Goal: Transaction & Acquisition: Purchase product/service

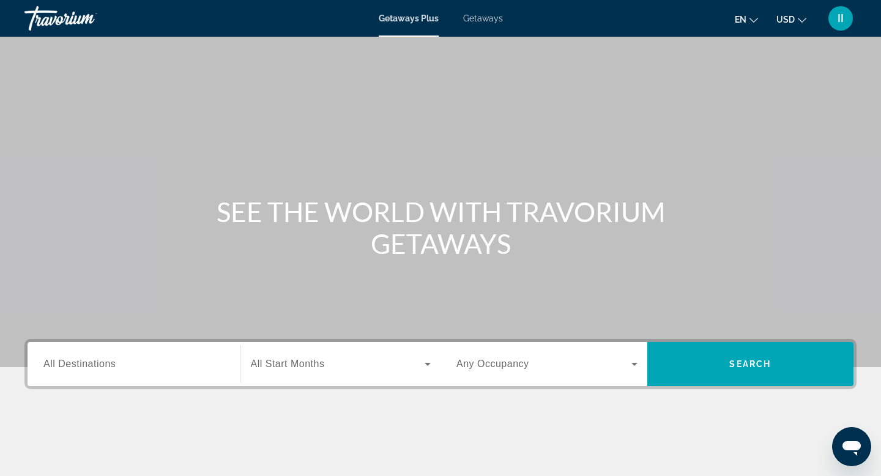
click at [62, 369] on span "All Destinations" at bounding box center [79, 363] width 72 height 10
click at [62, 372] on input "Destination All Destinations" at bounding box center [133, 364] width 181 height 15
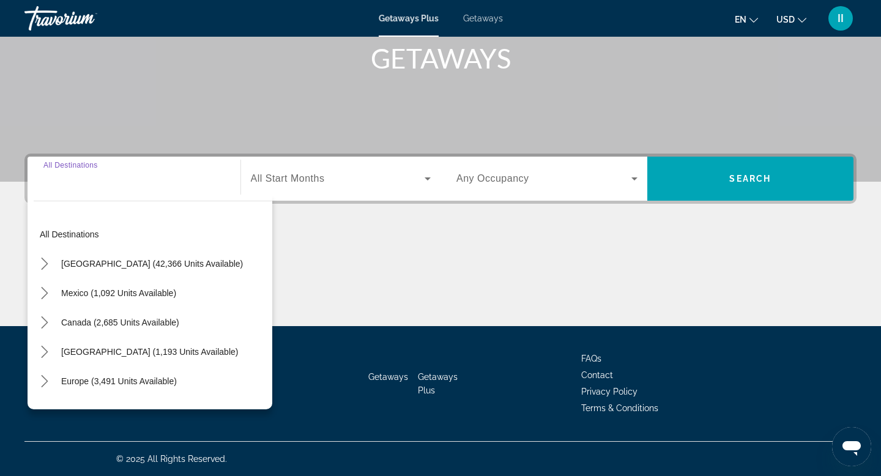
scroll to position [350, 0]
click at [48, 375] on icon "Toggle Europe (3,491 units available) submenu" at bounding box center [44, 381] width 7 height 12
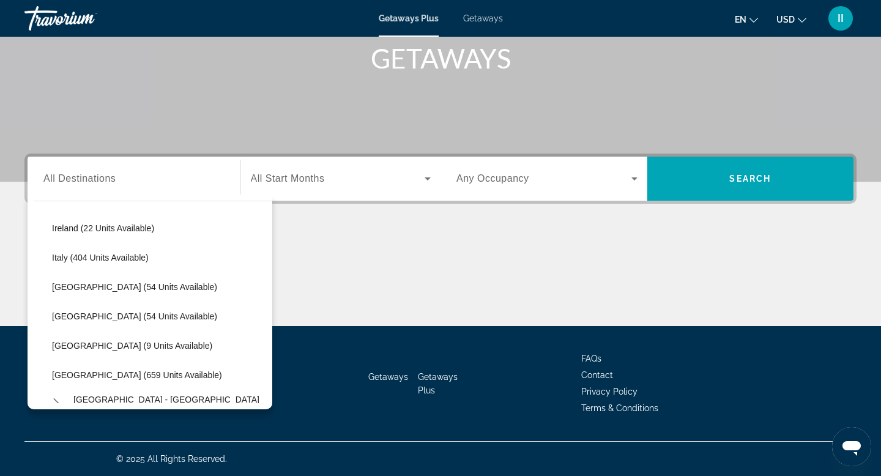
scroll to position [419, 0]
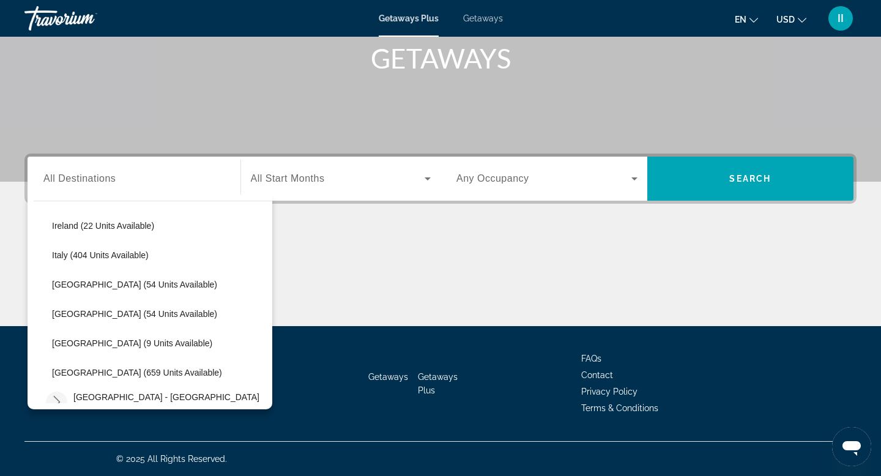
click at [63, 396] on icon "Toggle Spain - Canary Islands (12 units available) submenu" at bounding box center [57, 402] width 12 height 12
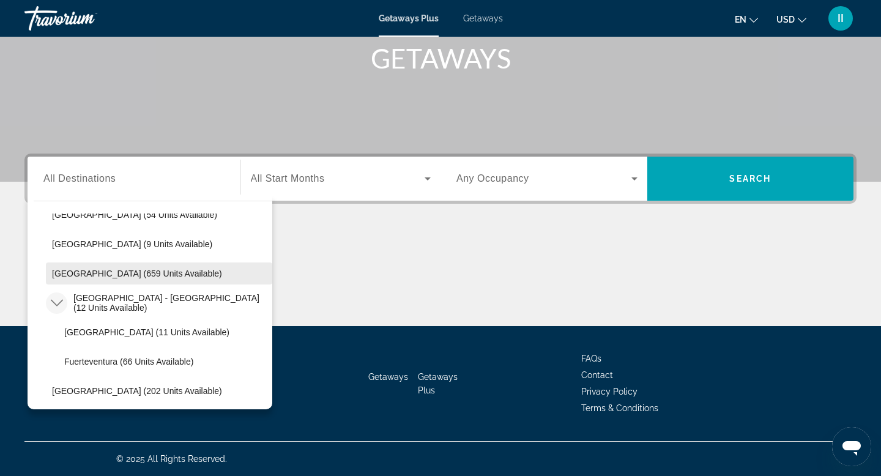
scroll to position [518, 0]
click at [75, 269] on span "Spain (659 units available)" at bounding box center [137, 274] width 170 height 10
type input "**********"
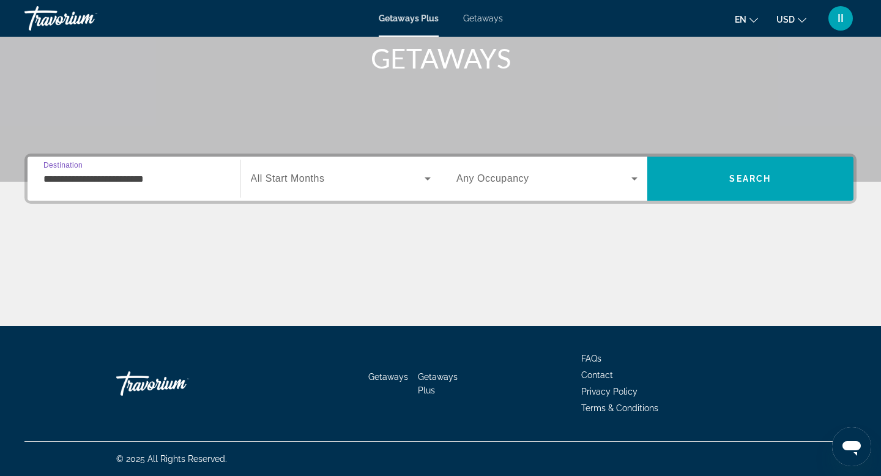
click at [283, 173] on span "All Start Months" at bounding box center [288, 178] width 74 height 10
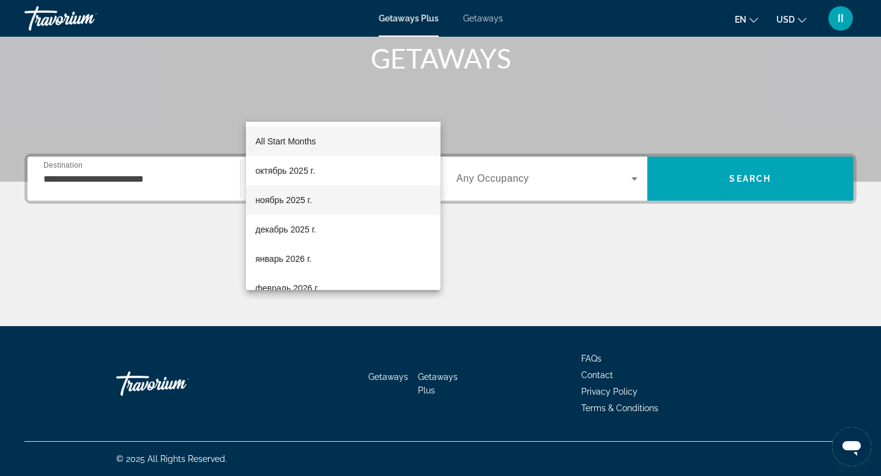
click at [273, 201] on span "ноябрь 2025 г." at bounding box center [284, 200] width 56 height 15
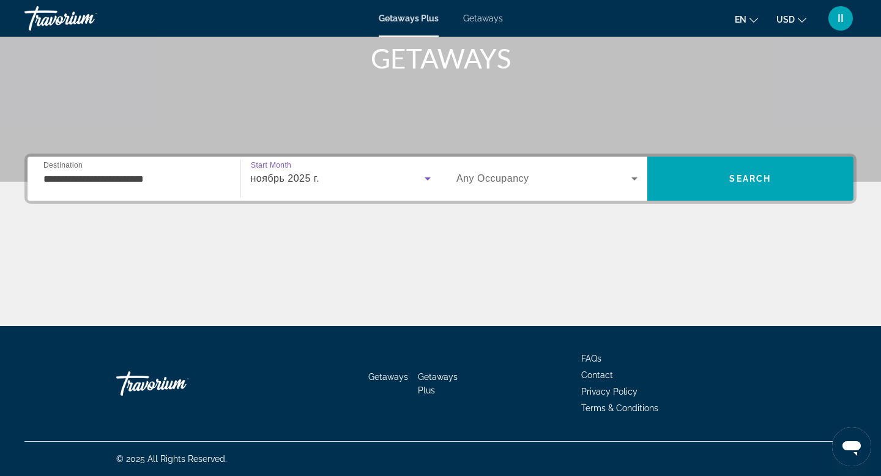
click at [631, 177] on icon "Search widget" at bounding box center [634, 178] width 6 height 3
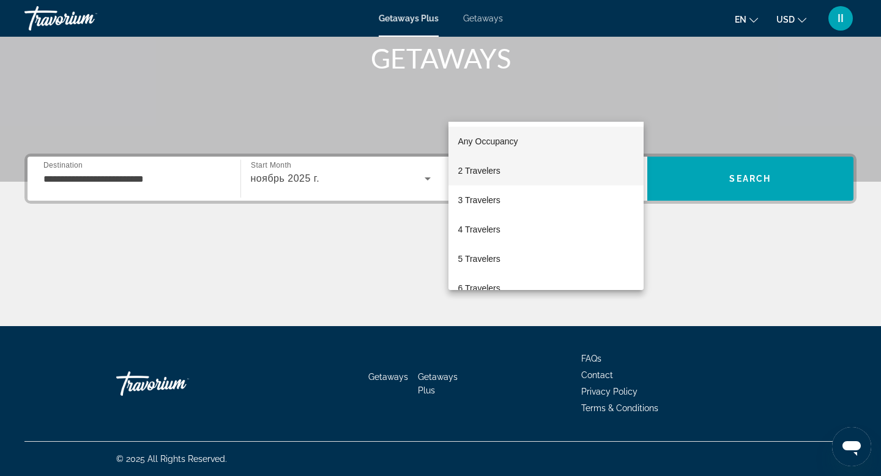
click at [495, 172] on span "2 Travelers" at bounding box center [479, 170] width 42 height 15
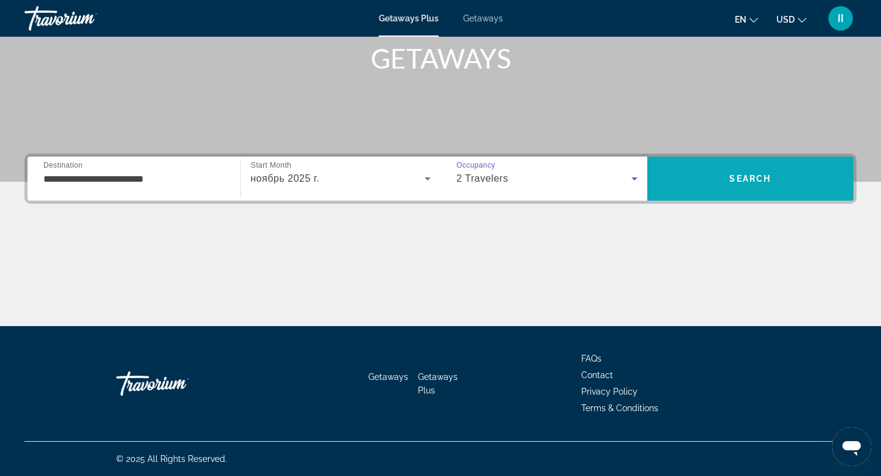
click at [750, 164] on span "Search" at bounding box center [750, 178] width 207 height 29
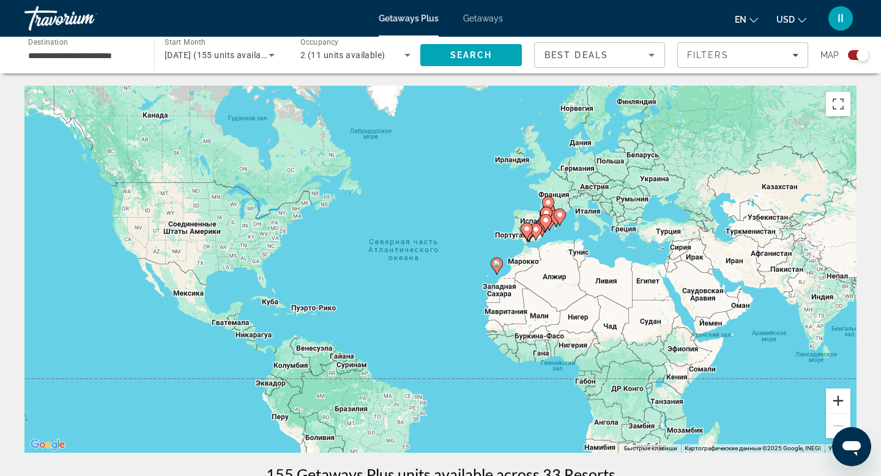
click at [835, 413] on button "Увеличить" at bounding box center [838, 400] width 24 height 24
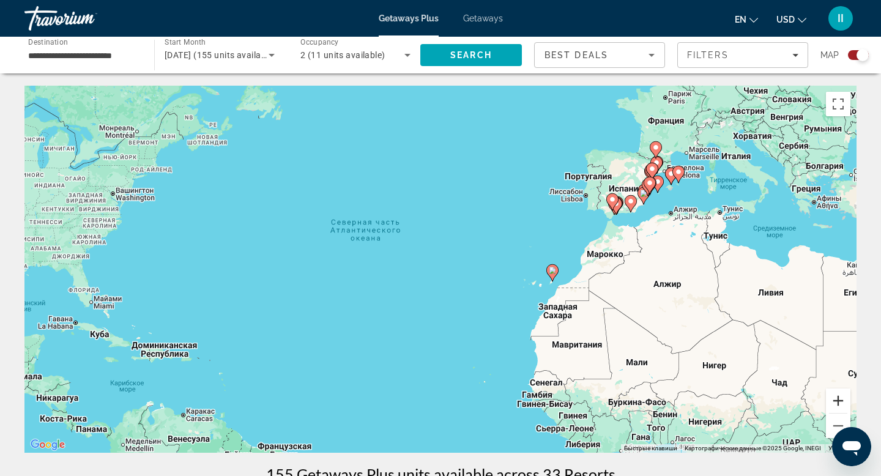
click at [835, 413] on button "Увеличить" at bounding box center [838, 400] width 24 height 24
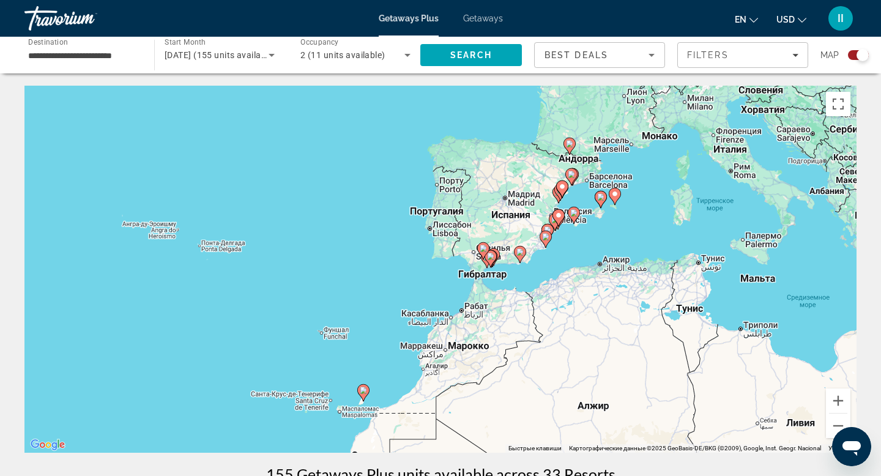
drag, startPoint x: 788, startPoint y: 265, endPoint x: 475, endPoint y: 374, distance: 331.1
click at [475, 374] on div "Чтобы активировать перетаскивание с помощью клавиатуры, нажмите Alt + Ввод. Пос…" at bounding box center [440, 269] width 832 height 367
click at [831, 413] on button "Увеличить" at bounding box center [838, 400] width 24 height 24
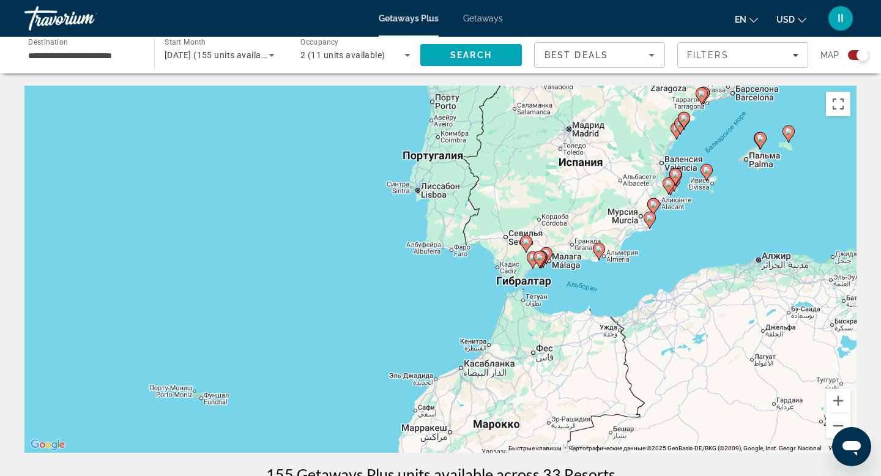
click at [541, 260] on image "Main content" at bounding box center [539, 256] width 7 height 7
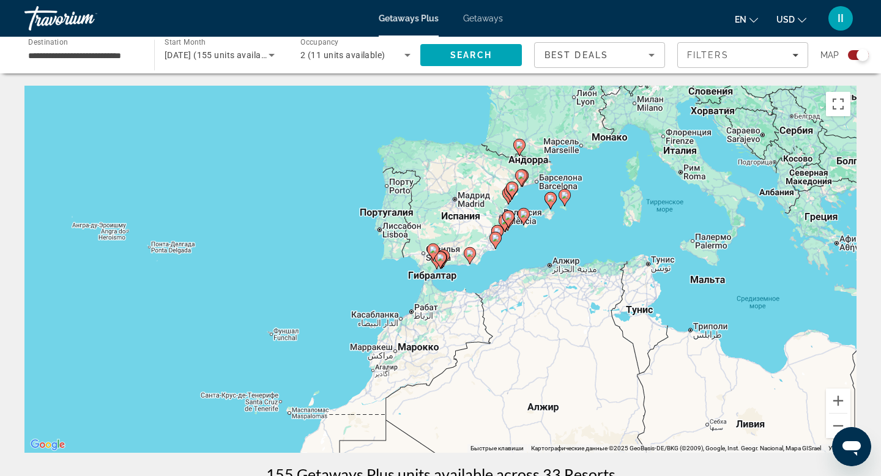
click at [440, 261] on image "Main content" at bounding box center [440, 257] width 7 height 7
type input "**********"
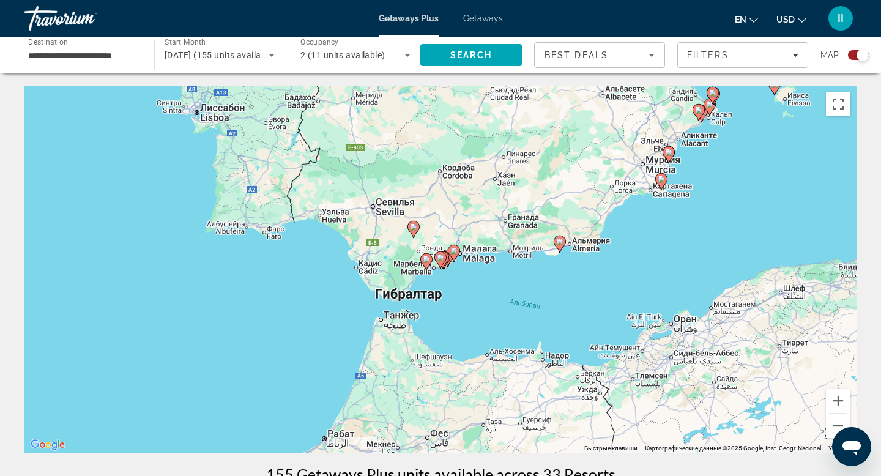
click at [559, 245] on image "Main content" at bounding box center [559, 241] width 7 height 7
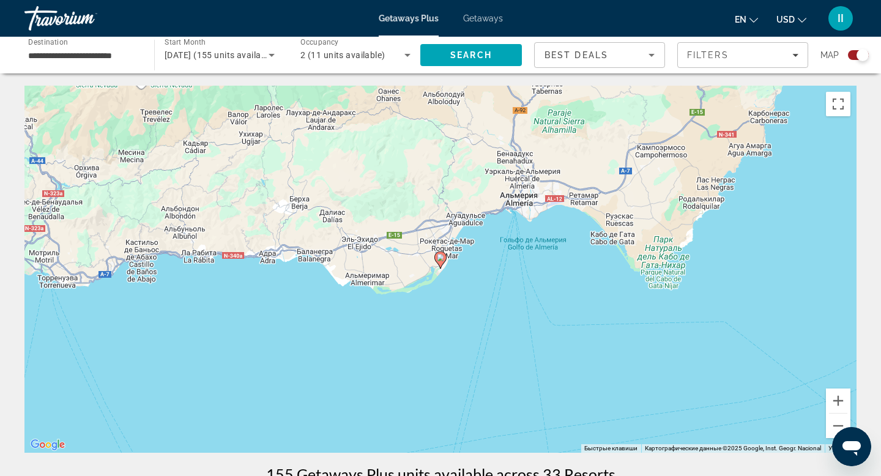
click at [441, 261] on image "Main content" at bounding box center [440, 257] width 7 height 7
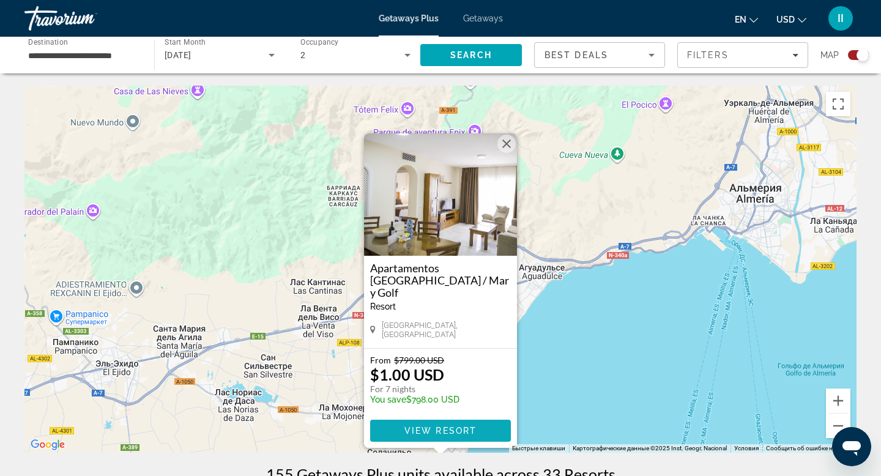
click at [443, 435] on span "View Resort" at bounding box center [440, 431] width 72 height 10
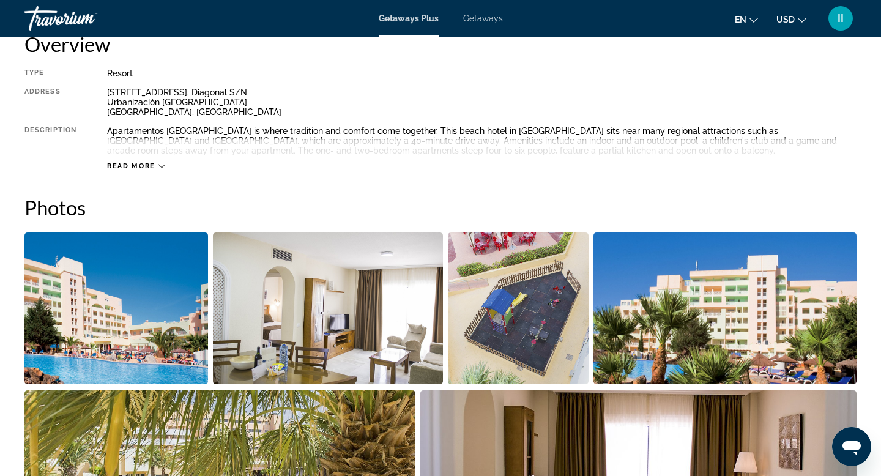
scroll to position [418, 0]
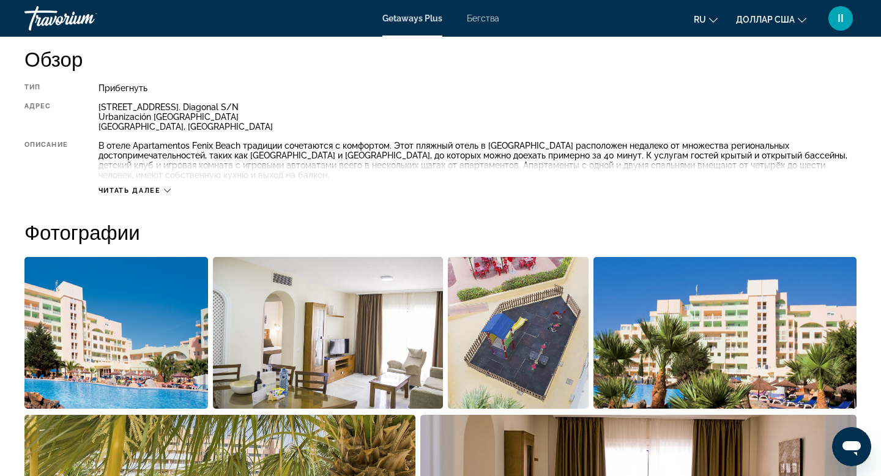
click at [171, 193] on icon "Основное содержание" at bounding box center [167, 191] width 7 height 4
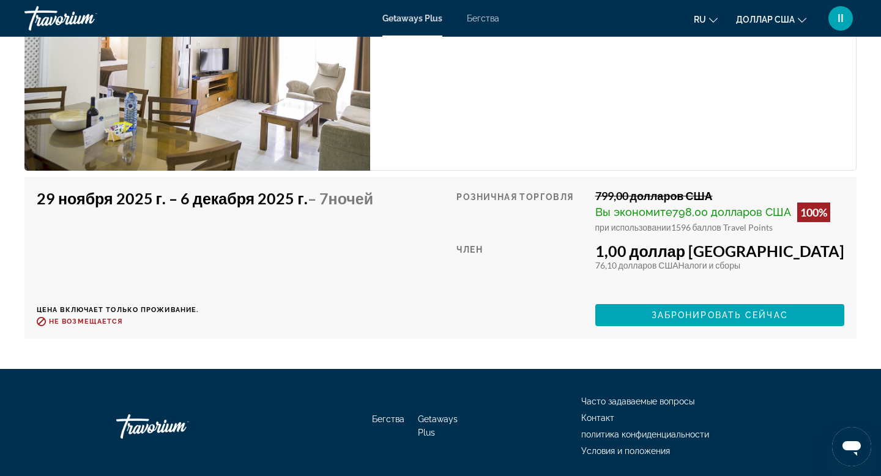
scroll to position [2401, 0]
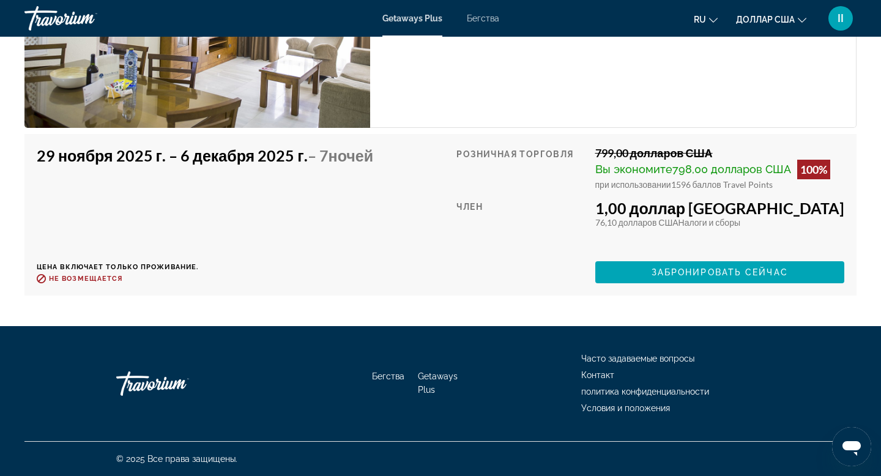
scroll to position [2975, 0]
click at [717, 277] on font "Забронировать сейчас" at bounding box center [719, 272] width 136 height 10
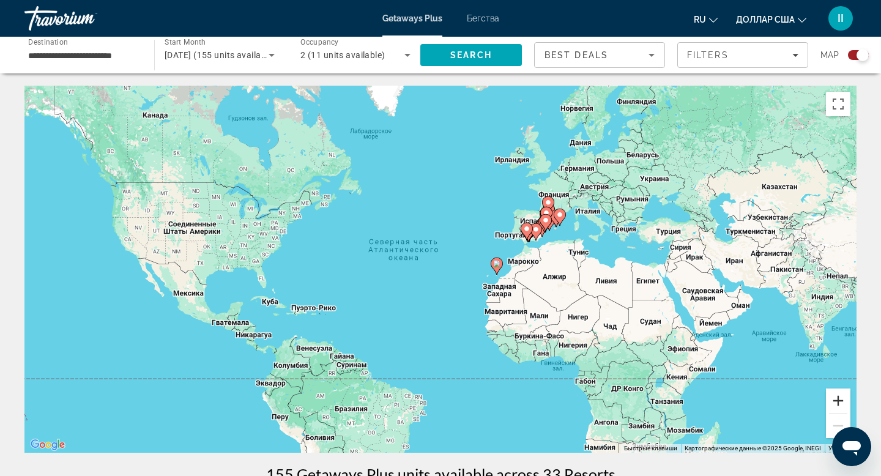
click at [833, 413] on button "Увеличить" at bounding box center [838, 400] width 24 height 24
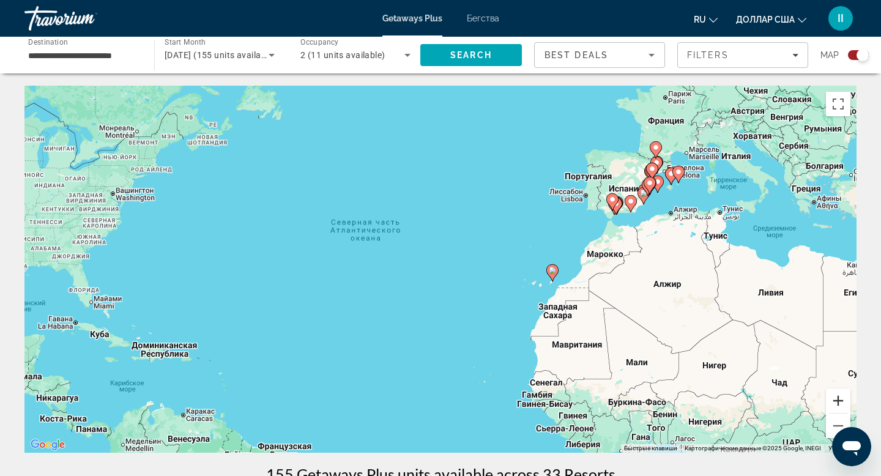
click at [833, 413] on button "Увеличить" at bounding box center [838, 400] width 24 height 24
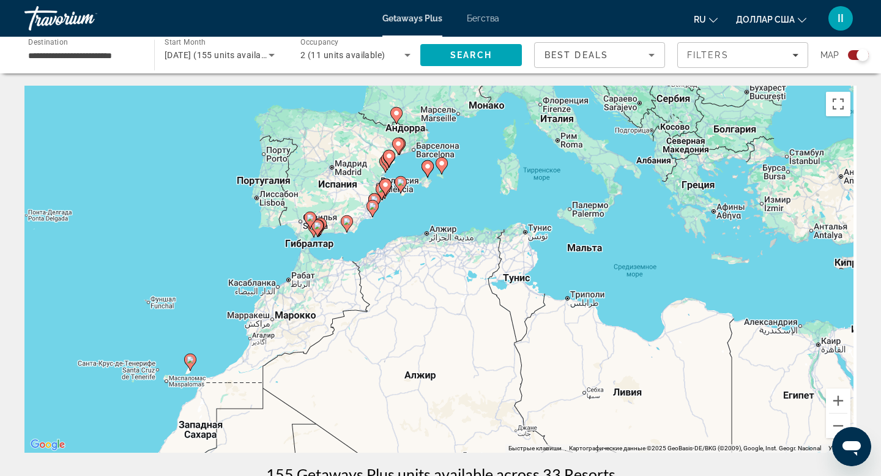
drag, startPoint x: 707, startPoint y: 324, endPoint x: 227, endPoint y: 401, distance: 485.5
click at [829, 413] on button "Увеличить" at bounding box center [838, 400] width 24 height 24
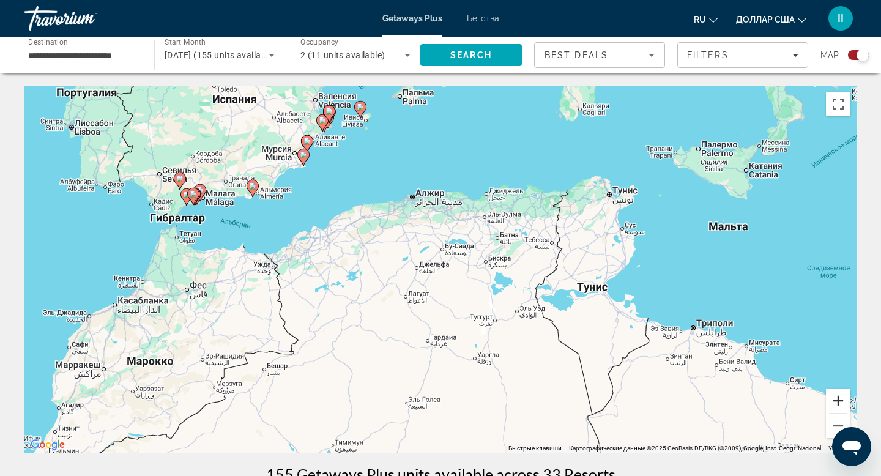
click at [829, 413] on button "Увеличить" at bounding box center [838, 400] width 24 height 24
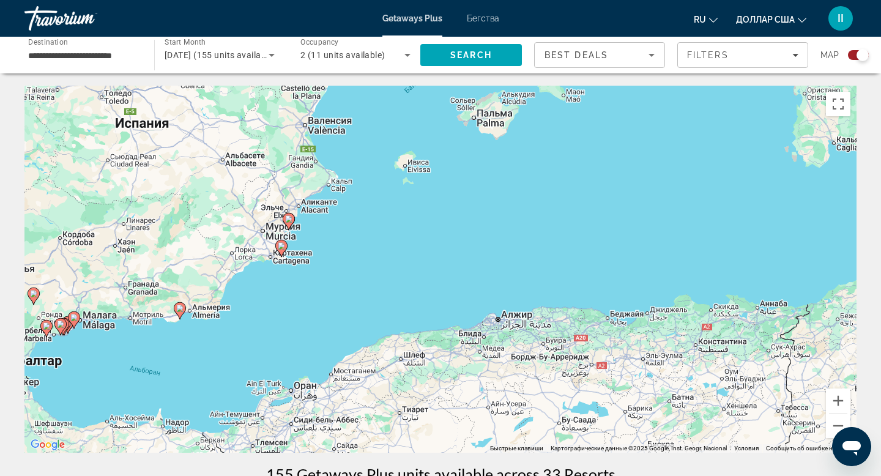
drag, startPoint x: 281, startPoint y: 251, endPoint x: 396, endPoint y: 444, distance: 224.5
click at [396, 445] on div "Чтобы активировать перетаскивание с помощью клавиатуры, нажмите Alt + Ввод. Пос…" at bounding box center [440, 269] width 832 height 367
click at [180, 312] on image "Основное содержание" at bounding box center [179, 308] width 7 height 7
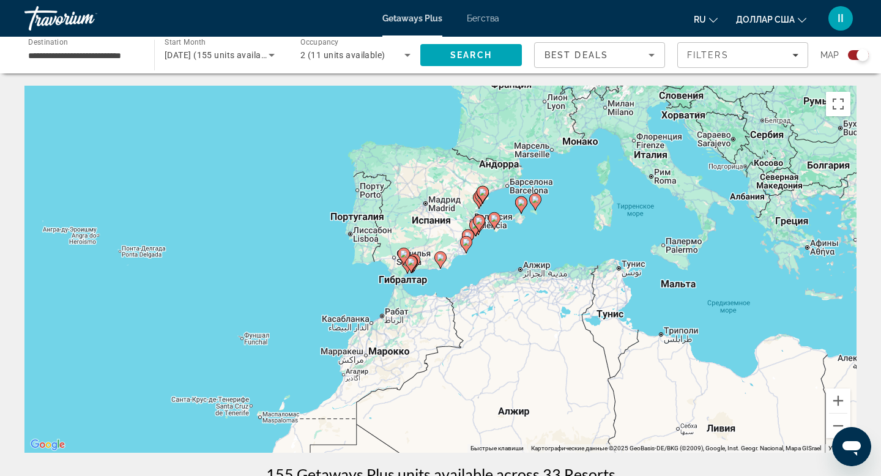
click at [481, 305] on div "Для навигации используйте клавиши со стрелками. Чтобы активировать перетаскиван…" at bounding box center [440, 269] width 832 height 367
click at [830, 413] on button "Увеличить" at bounding box center [838, 400] width 24 height 24
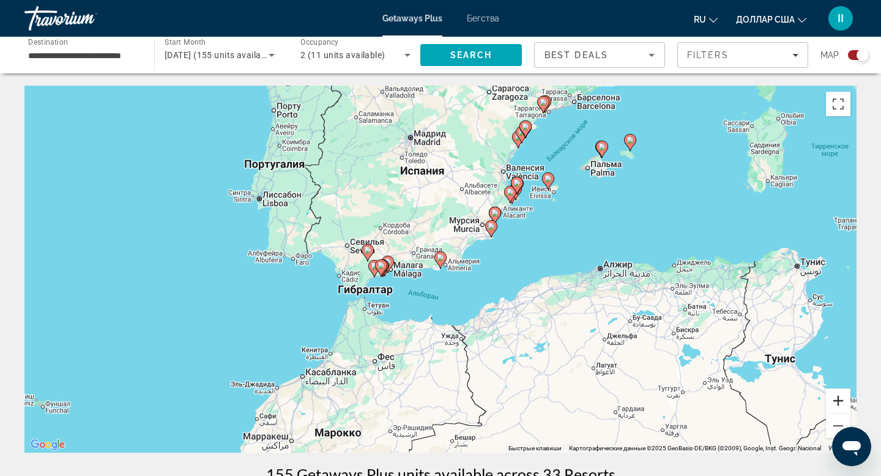
click at [830, 413] on button "Увеличить" at bounding box center [838, 400] width 24 height 24
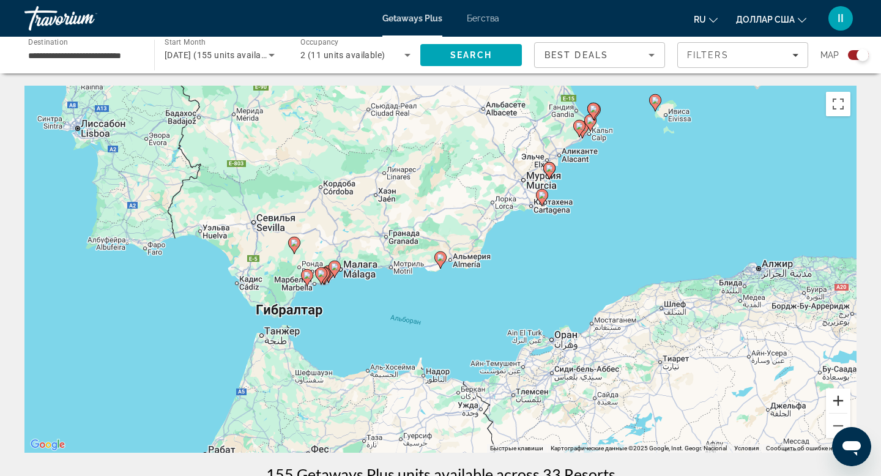
click at [830, 413] on button "Увеличить" at bounding box center [838, 400] width 24 height 24
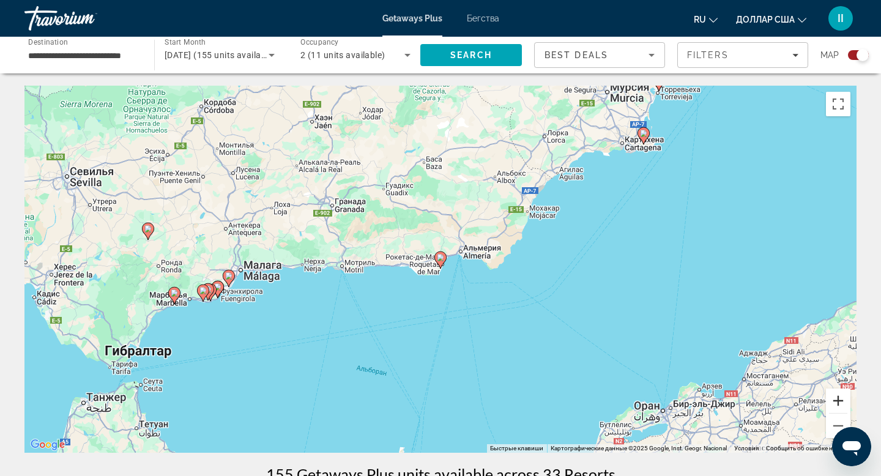
click at [830, 413] on button "Увеличить" at bounding box center [838, 400] width 24 height 24
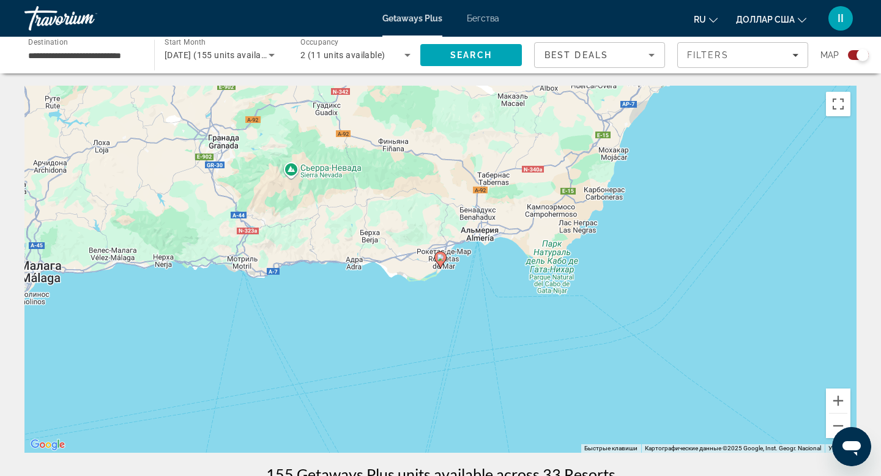
click at [442, 261] on image "Основное содержание" at bounding box center [440, 257] width 7 height 7
type input "**********"
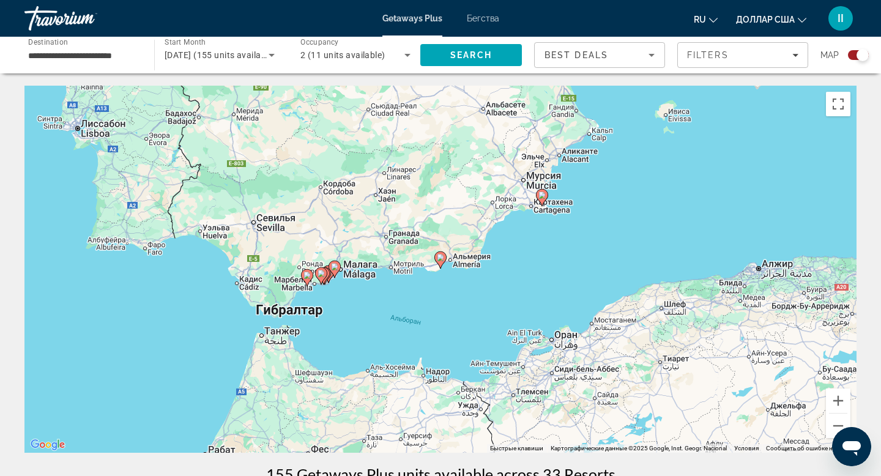
click at [442, 261] on image "Основное содержание" at bounding box center [440, 257] width 7 height 7
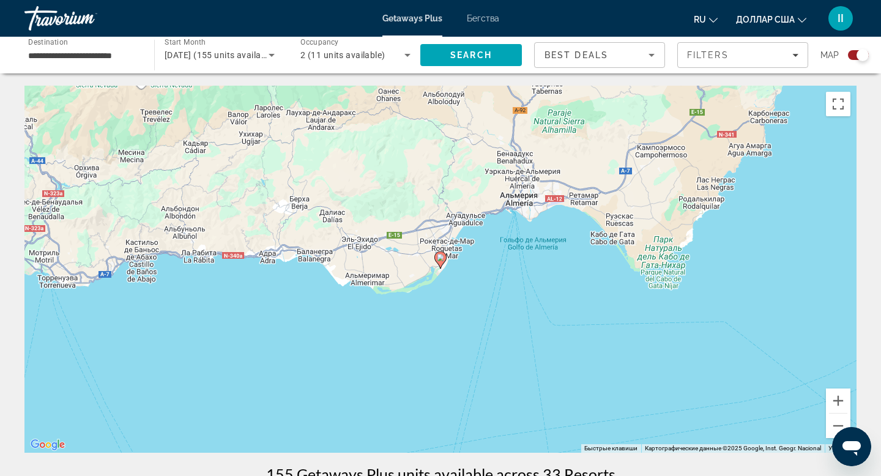
click at [442, 261] on image "Основное содержание" at bounding box center [440, 257] width 7 height 7
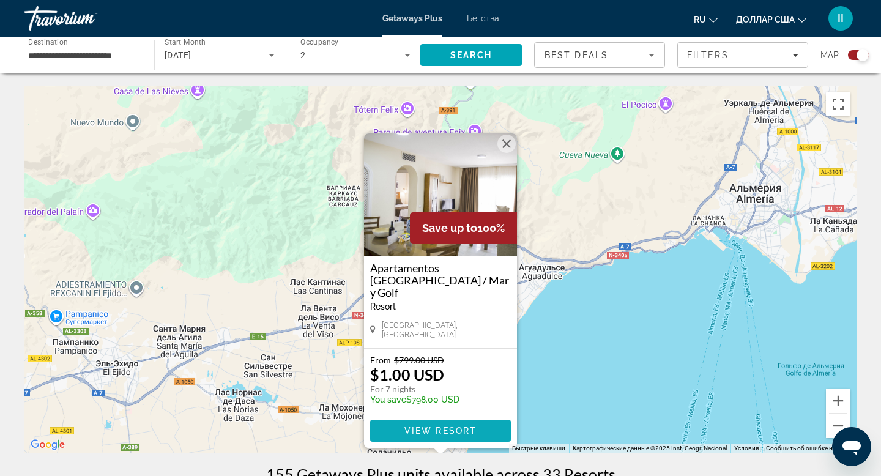
click at [441, 435] on span "View Resort" at bounding box center [440, 431] width 72 height 10
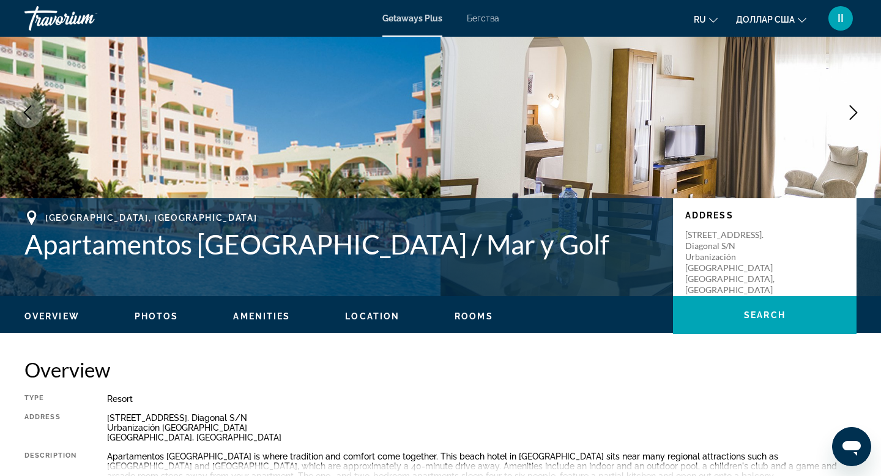
scroll to position [106, 0]
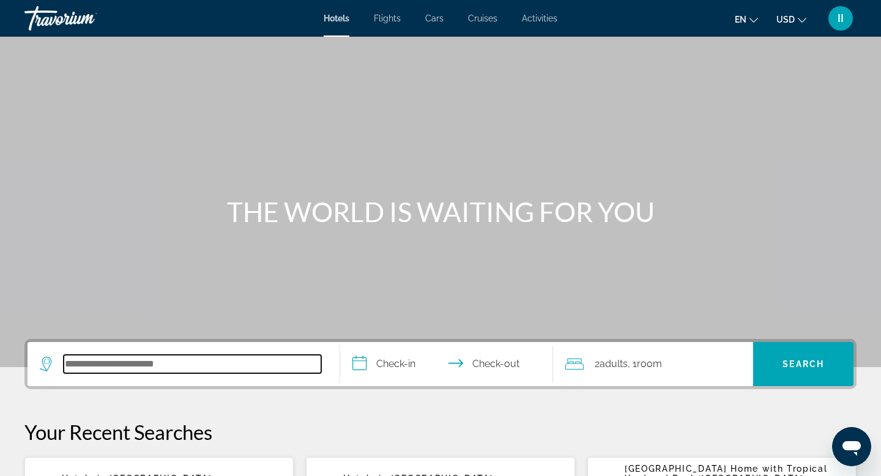
click at [97, 373] on input "Search hotel destination" at bounding box center [192, 364] width 257 height 18
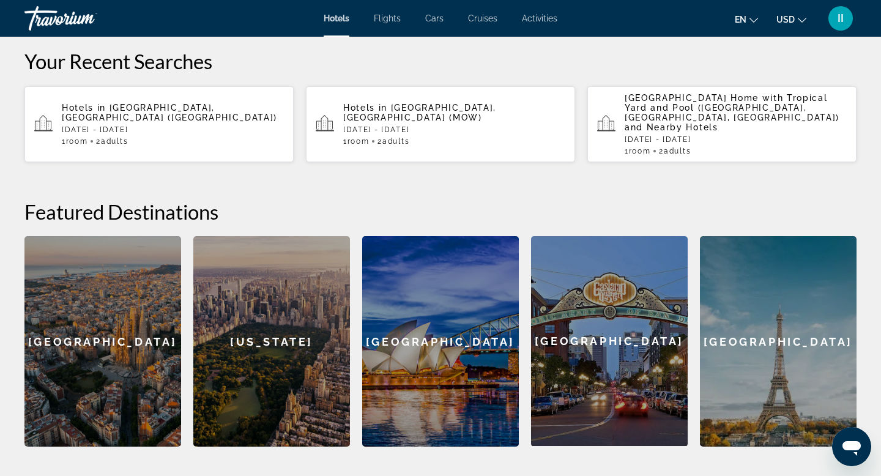
scroll to position [374, 0]
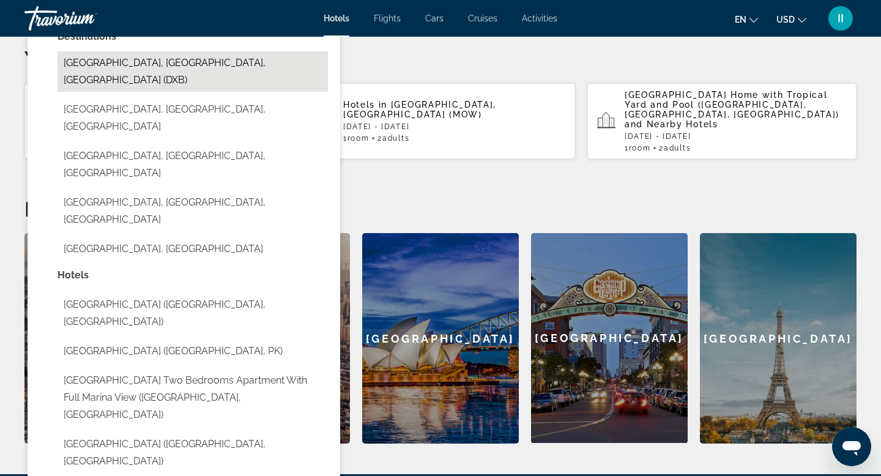
click at [154, 92] on button "[GEOGRAPHIC_DATA], [GEOGRAPHIC_DATA], [GEOGRAPHIC_DATA] (DXB)" at bounding box center [192, 71] width 270 height 40
type input "**********"
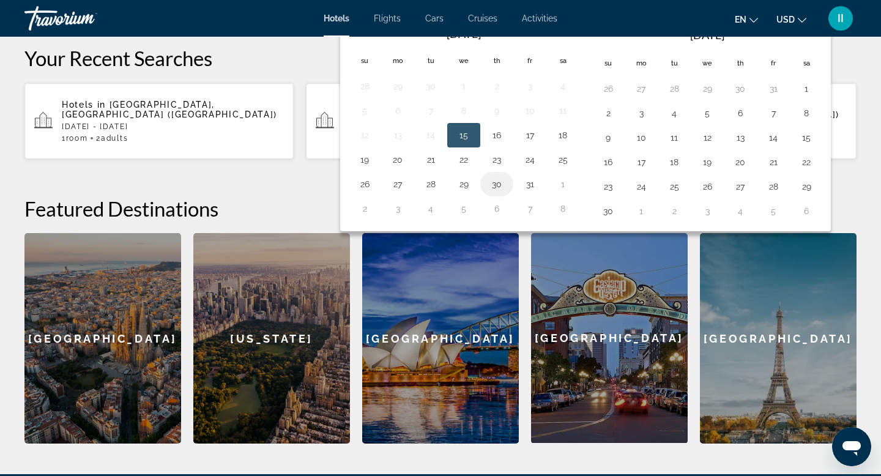
click at [506, 193] on button "30" at bounding box center [497, 183] width 20 height 17
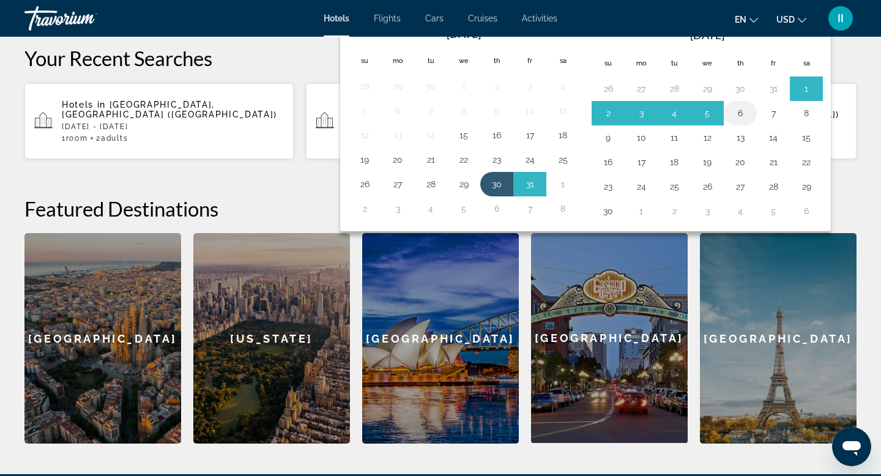
click at [750, 122] on button "6" at bounding box center [740, 113] width 20 height 17
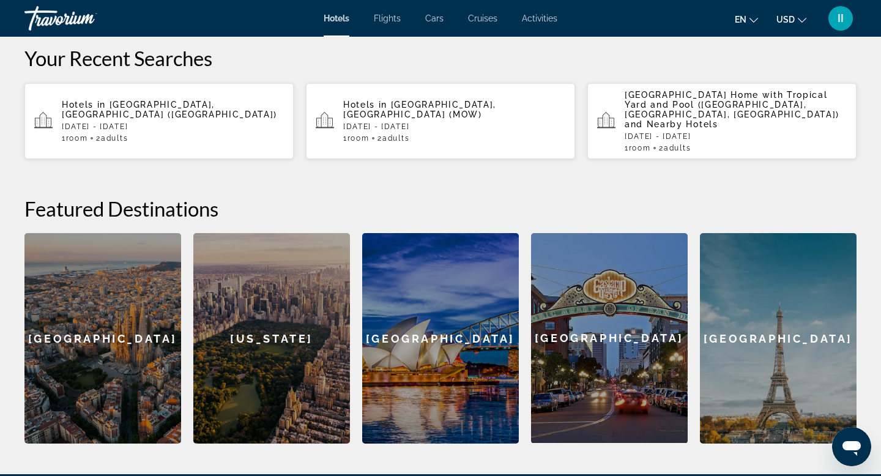
type input "**********"
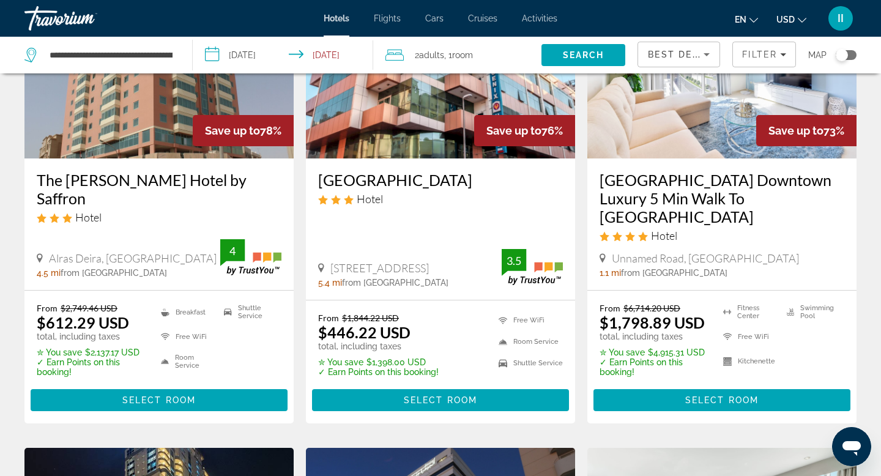
scroll to position [146, 0]
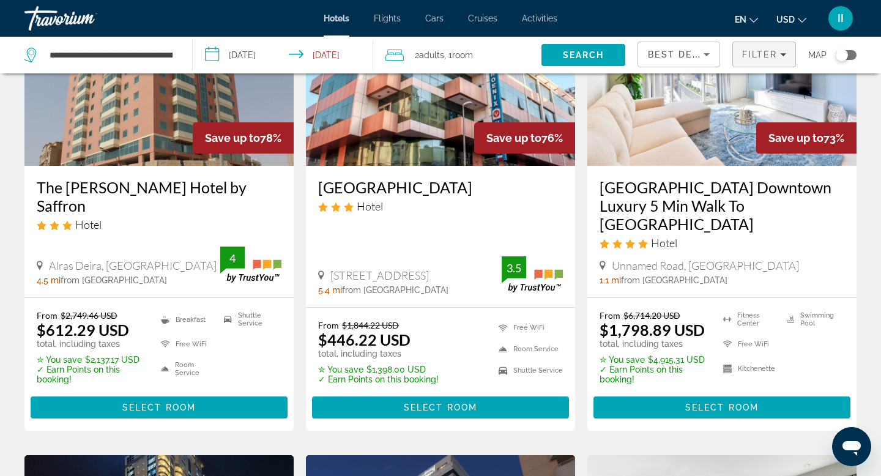
click at [780, 56] on icon "Filters" at bounding box center [783, 54] width 6 height 3
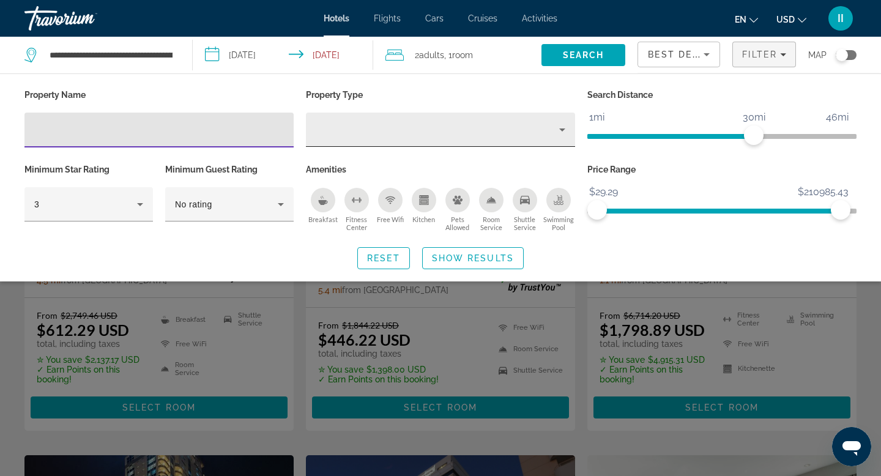
click at [559, 131] on icon "Property type" at bounding box center [562, 129] width 6 height 3
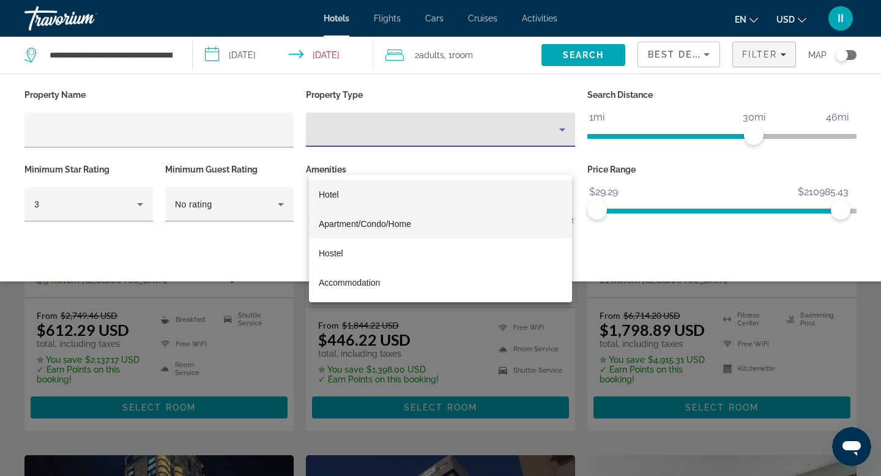
click at [404, 223] on span "Apartment/Condo/Home" at bounding box center [365, 224] width 92 height 10
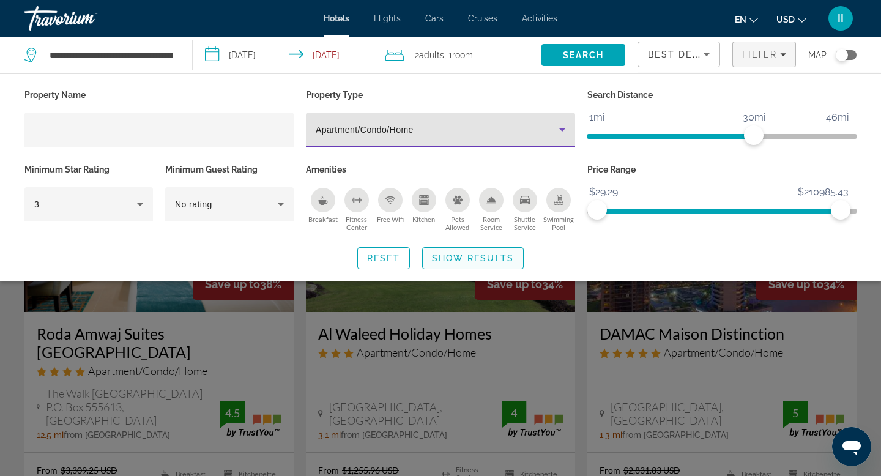
click at [482, 263] on span "Show Results" at bounding box center [473, 258] width 82 height 10
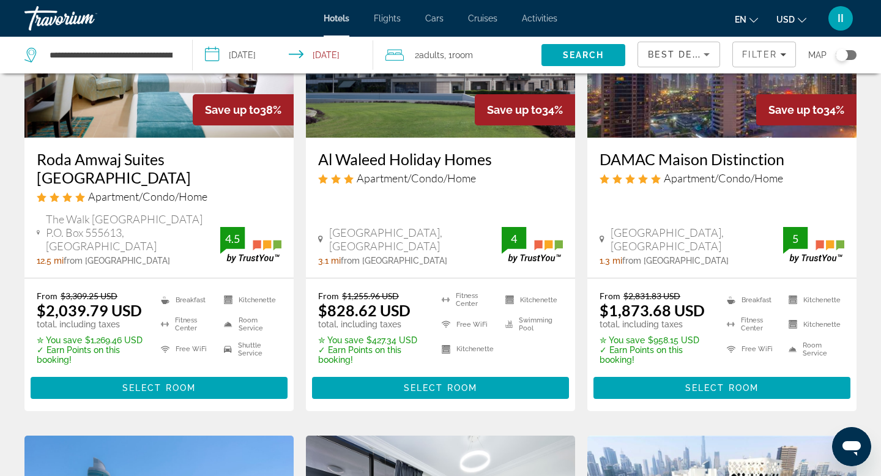
scroll to position [182, 0]
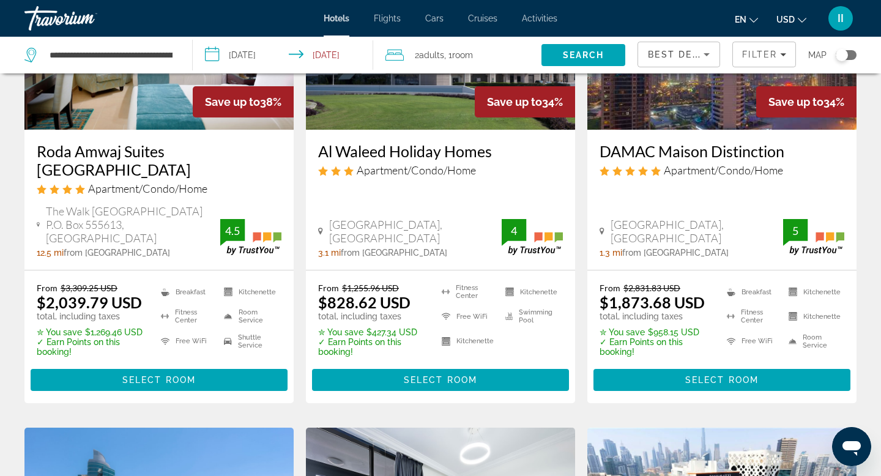
drag, startPoint x: 43, startPoint y: 229, endPoint x: 271, endPoint y: 261, distance: 230.3
click at [271, 261] on div "Roda Amwaj Suites [GEOGRAPHIC_DATA] Apartment/Condo/Home The [GEOGRAPHIC_DATA] …" at bounding box center [158, 200] width 269 height 140
copy h3 "Roda Amwaj Suites [GEOGRAPHIC_DATA]"
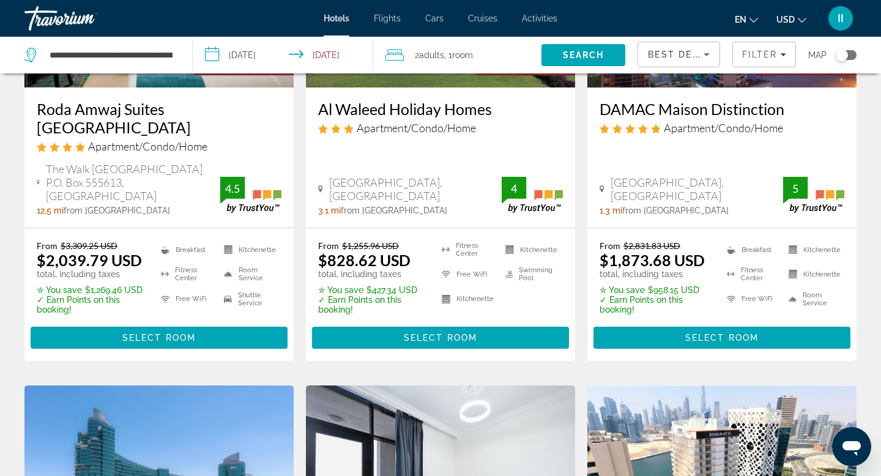
scroll to position [237, 0]
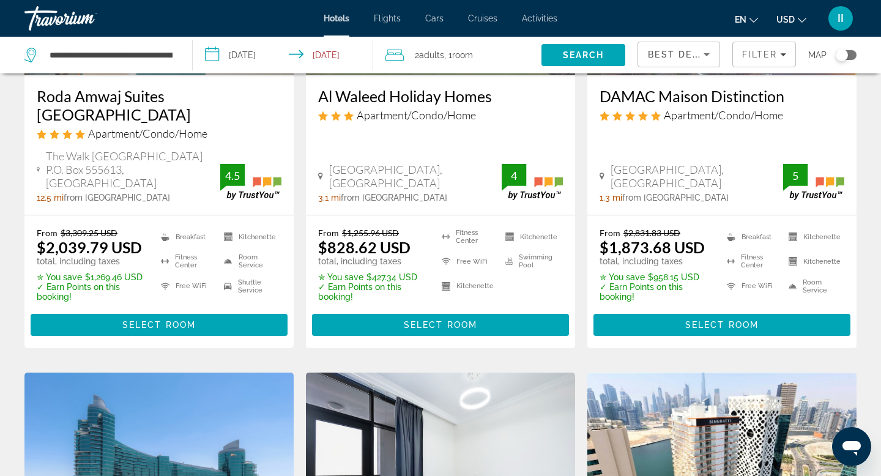
click at [262, 202] on div "The Walk [GEOGRAPHIC_DATA] P.O. Box 555613, [GEOGRAPHIC_DATA] 12.5 mi from [GEO…" at bounding box center [159, 175] width 245 height 53
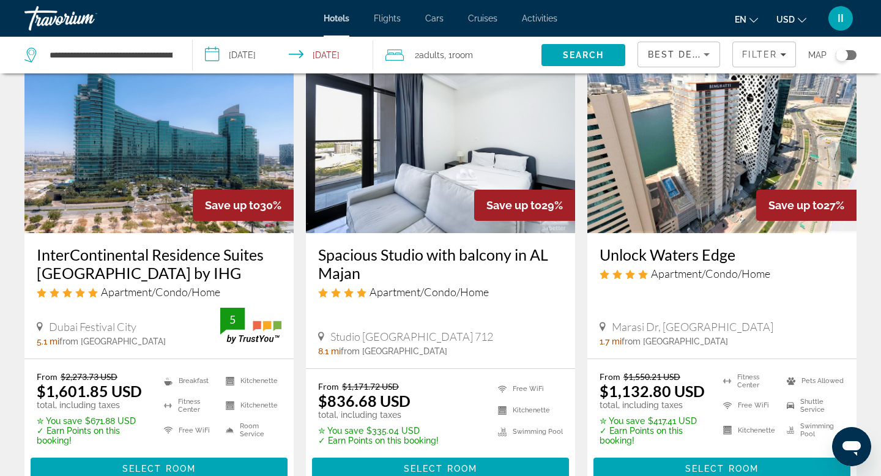
scroll to position [537, 0]
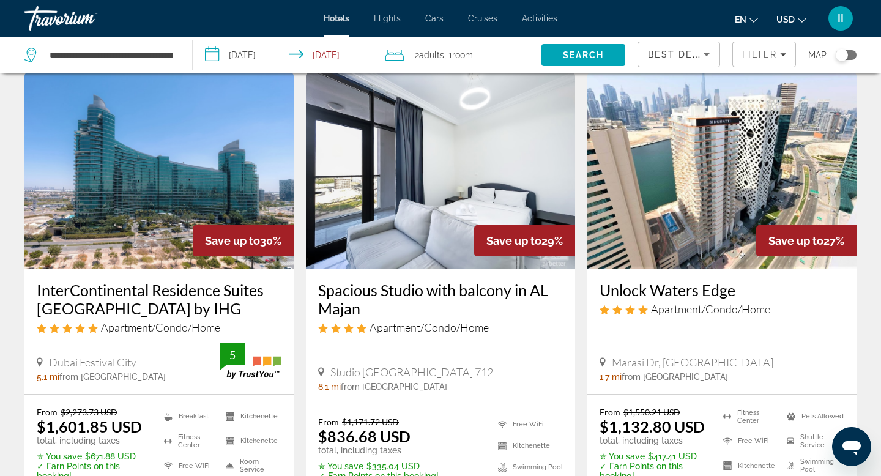
click at [699, 62] on icon "Sort by" at bounding box center [706, 54] width 15 height 15
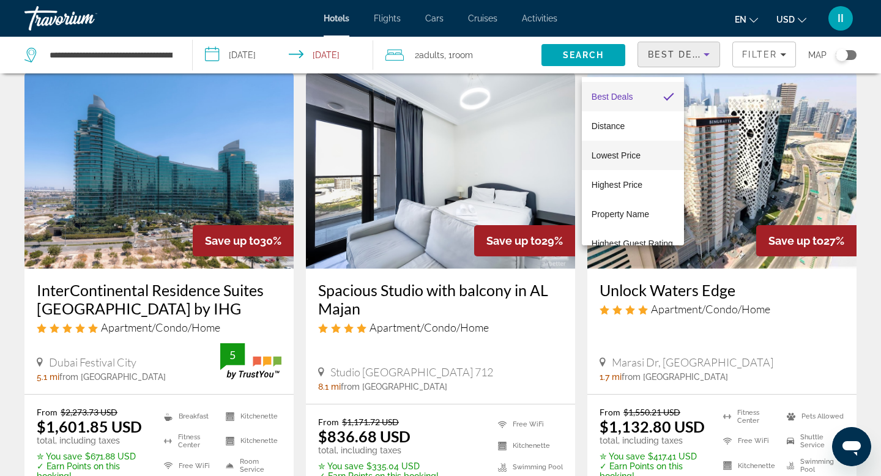
click at [626, 157] on span "Lowest Price" at bounding box center [615, 155] width 49 height 10
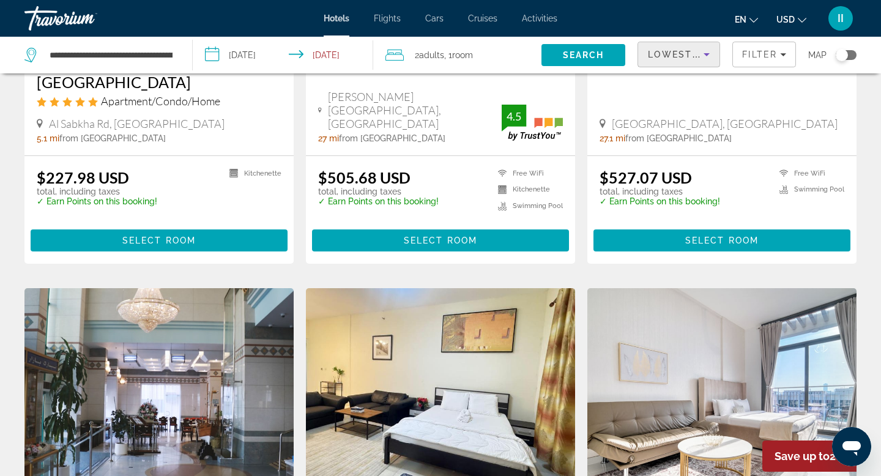
scroll to position [265, 0]
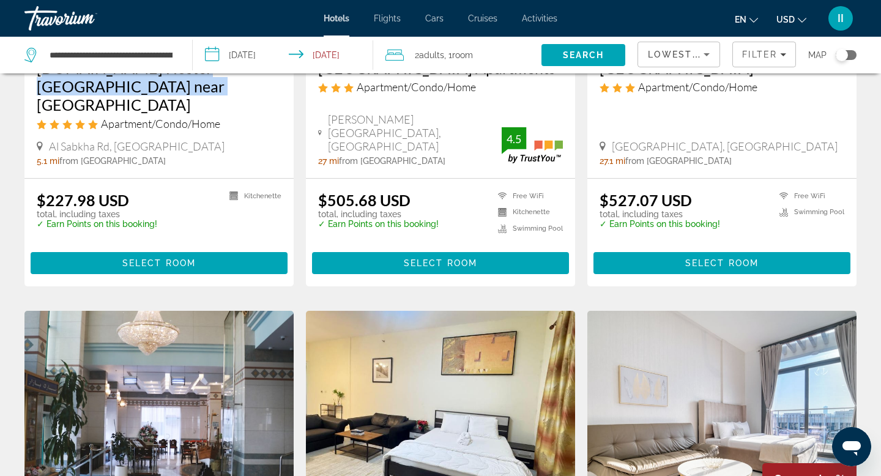
drag, startPoint x: 44, startPoint y: 150, endPoint x: 212, endPoint y: 179, distance: 170.6
click at [212, 178] on div "[DOMAIN_NAME] Hostel [GEOGRAPHIC_DATA] near [GEOGRAPHIC_DATA] Apartment/Condo/H…" at bounding box center [158, 111] width 269 height 131
copy h3 "[DOMAIN_NAME] Hostel [GEOGRAPHIC_DATA] near [GEOGRAPHIC_DATA]"
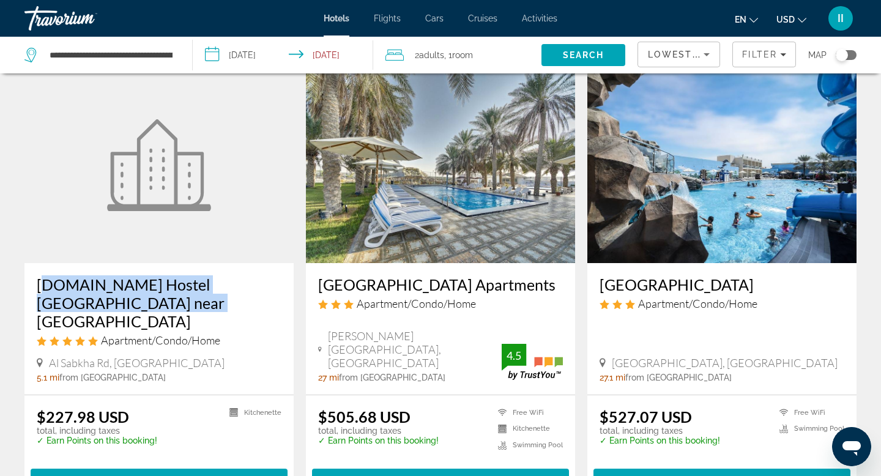
scroll to position [0, 0]
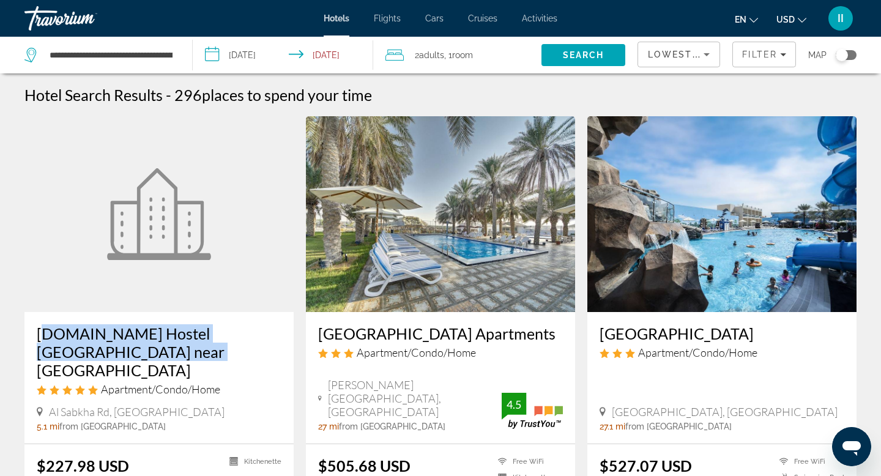
click at [699, 62] on icon "Sort by" at bounding box center [706, 54] width 15 height 15
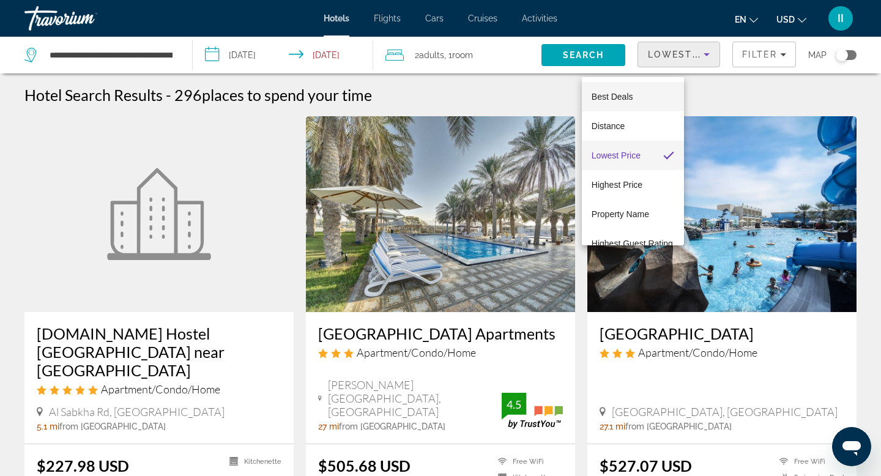
click at [619, 98] on span "Best Deals" at bounding box center [612, 97] width 42 height 10
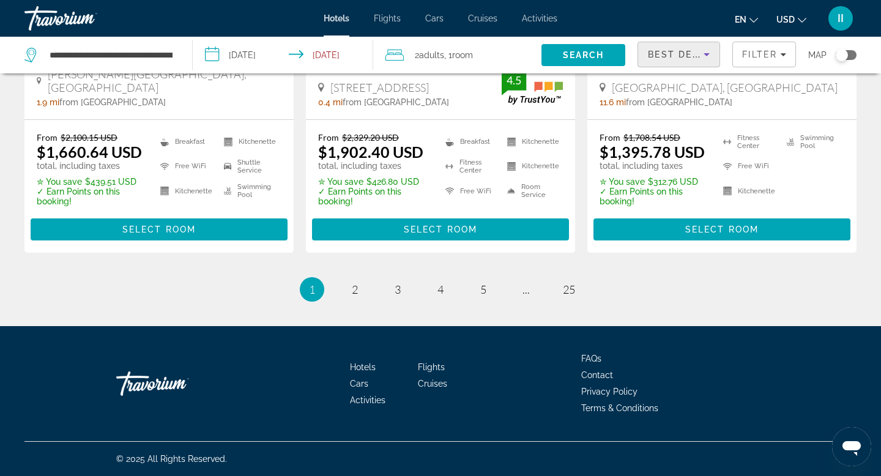
scroll to position [2645, 0]
click at [352, 283] on span "2" at bounding box center [355, 289] width 6 height 13
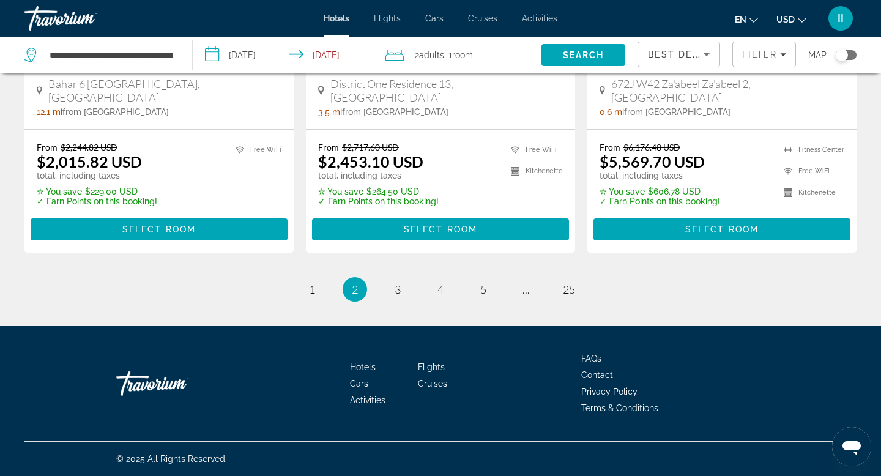
scroll to position [2497, 0]
click at [394, 283] on span "3" at bounding box center [397, 289] width 6 height 13
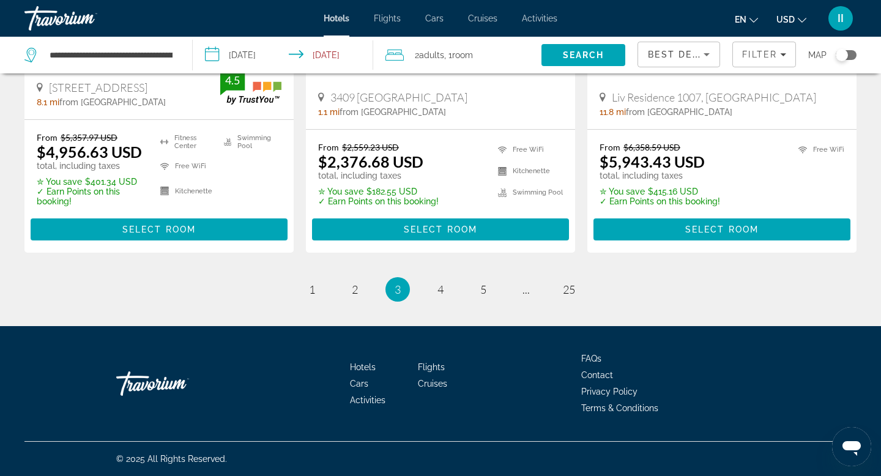
scroll to position [2355, 0]
click at [441, 296] on span "4" at bounding box center [440, 289] width 6 height 13
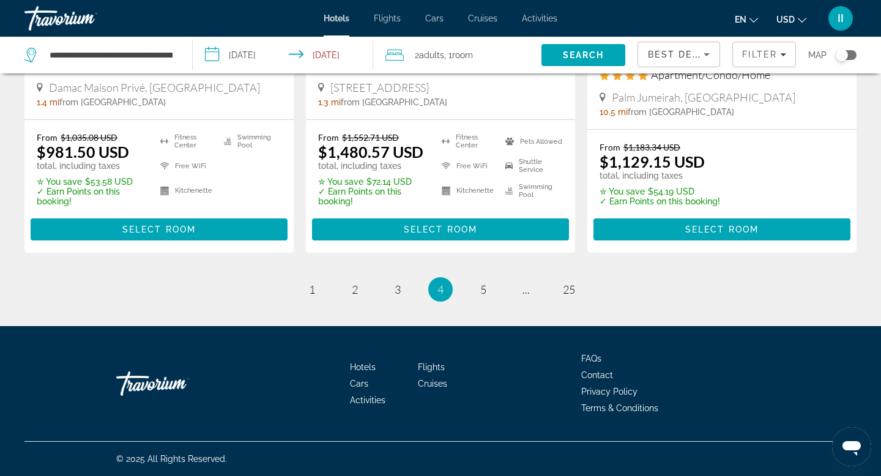
scroll to position [2571, 0]
click at [486, 283] on span "5" at bounding box center [483, 289] width 6 height 13
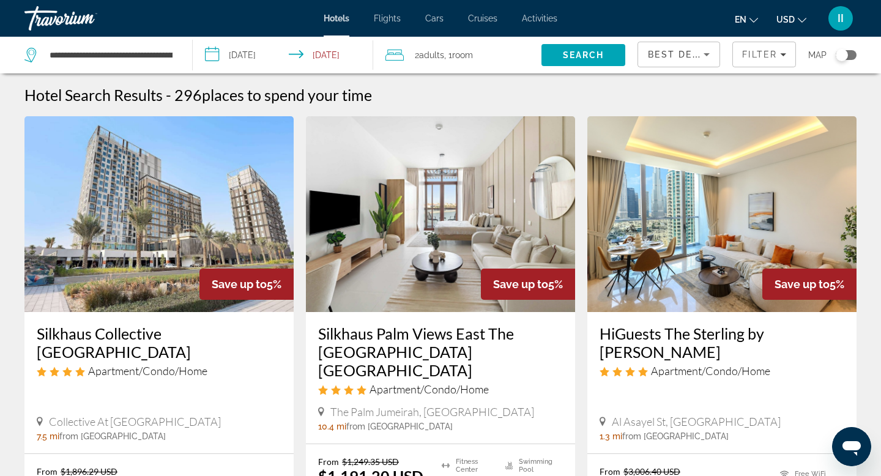
click at [260, 59] on input "**********" at bounding box center [285, 57] width 185 height 40
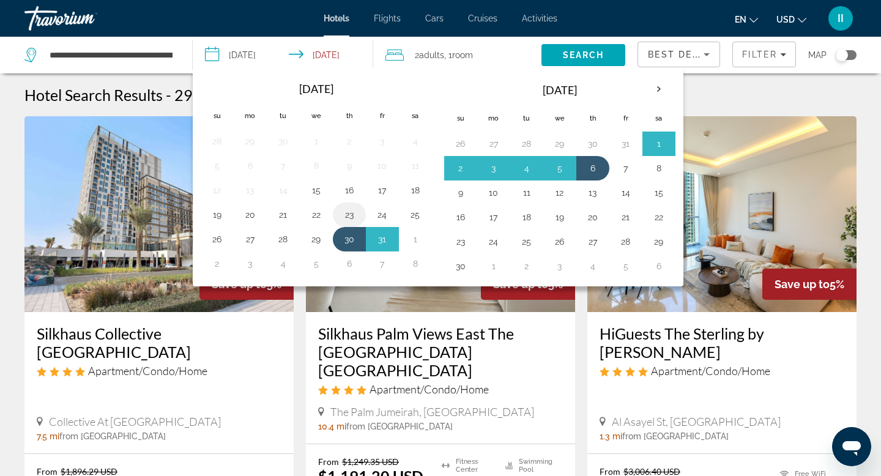
click at [359, 223] on button "23" at bounding box center [349, 214] width 20 height 17
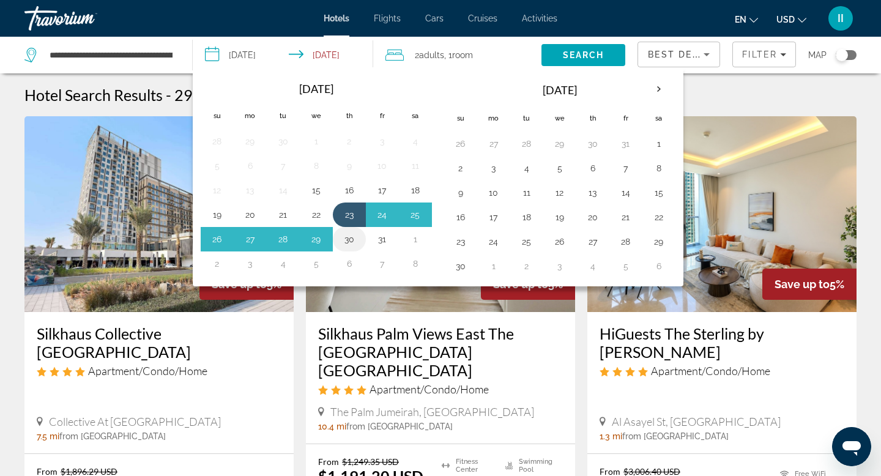
click at [359, 248] on button "30" at bounding box center [349, 239] width 20 height 17
type input "**********"
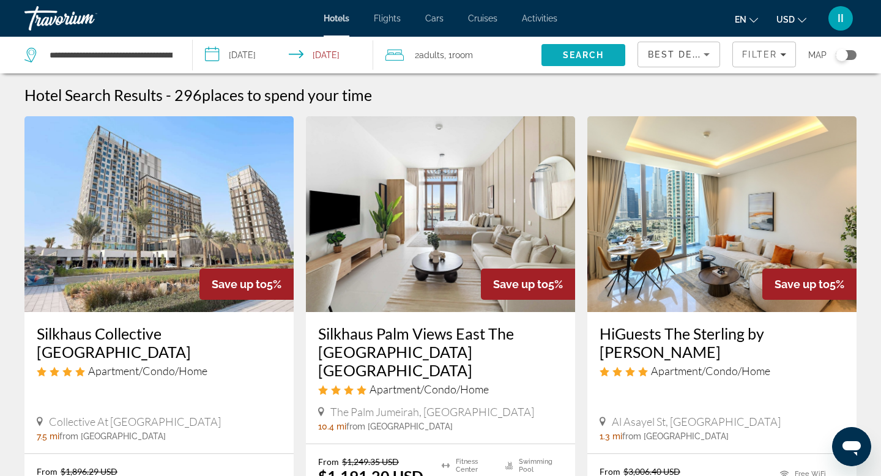
click at [541, 58] on span "Search" at bounding box center [583, 54] width 84 height 29
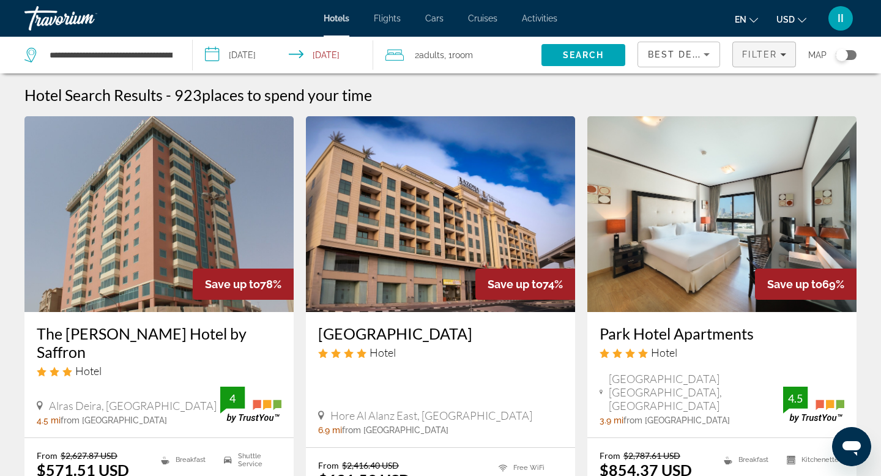
click at [780, 56] on icon "Filters" at bounding box center [783, 54] width 6 height 3
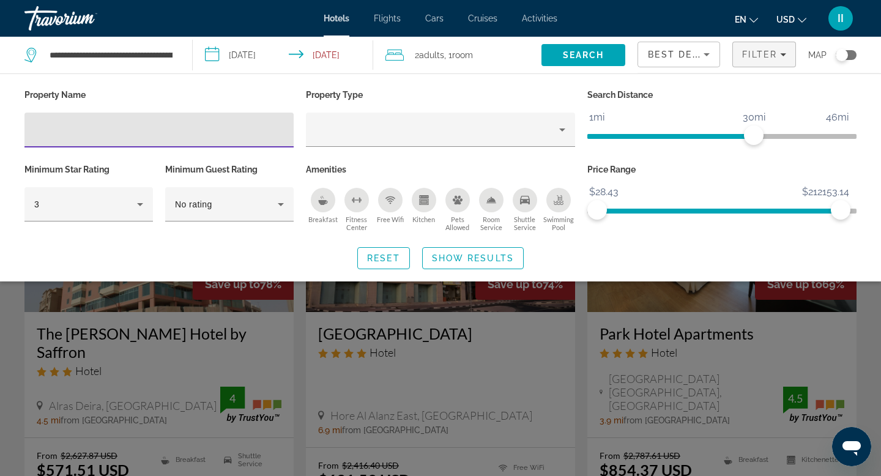
click at [68, 147] on div "Hotel Filters" at bounding box center [158, 130] width 249 height 35
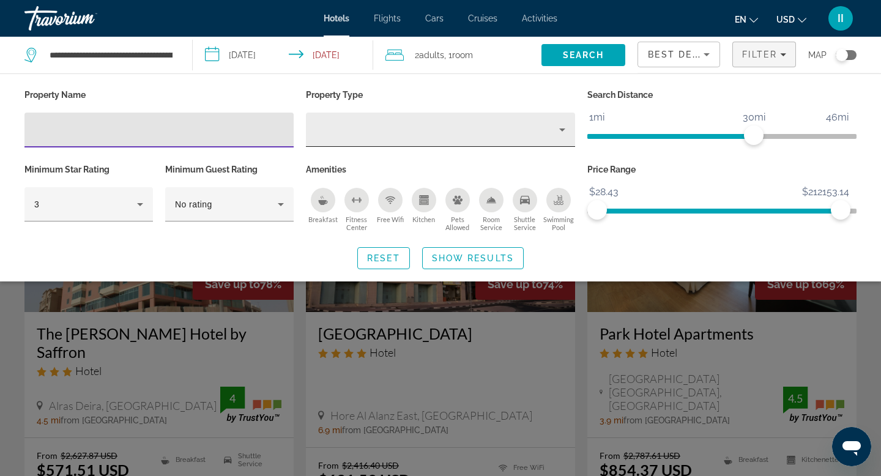
click at [394, 137] on div "Property type" at bounding box center [437, 129] width 243 height 15
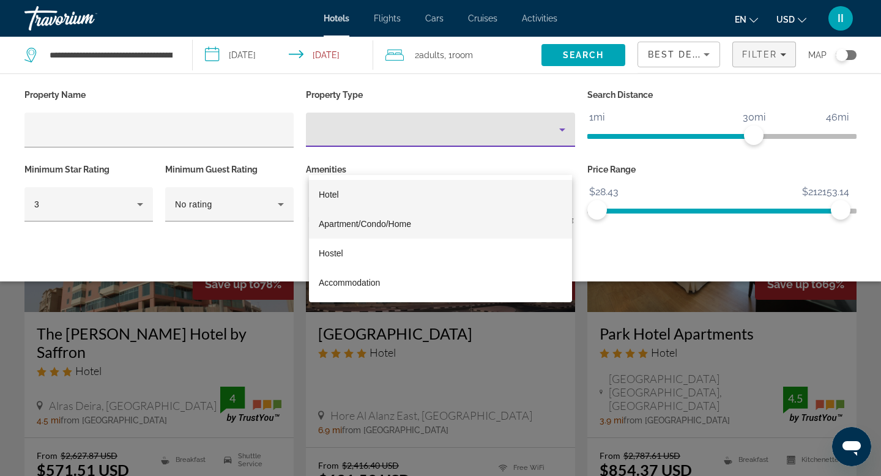
click at [385, 226] on span "Apartment/Condo/Home" at bounding box center [365, 224] width 92 height 10
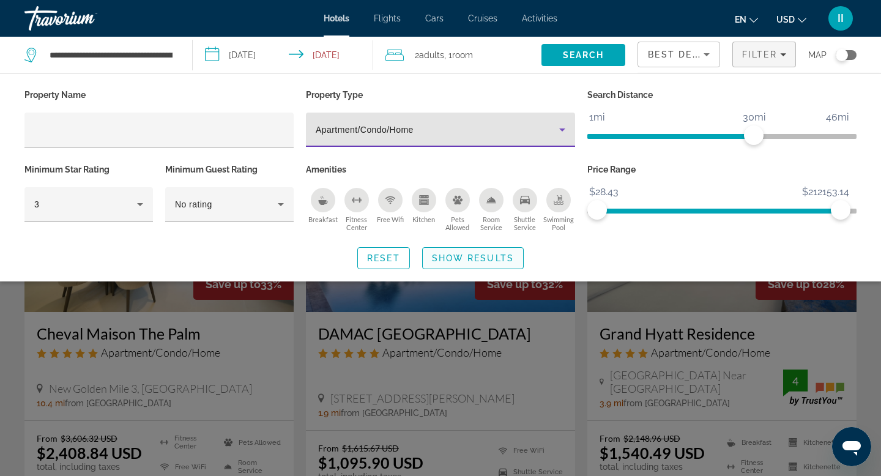
click at [478, 263] on span "Show Results" at bounding box center [473, 258] width 82 height 10
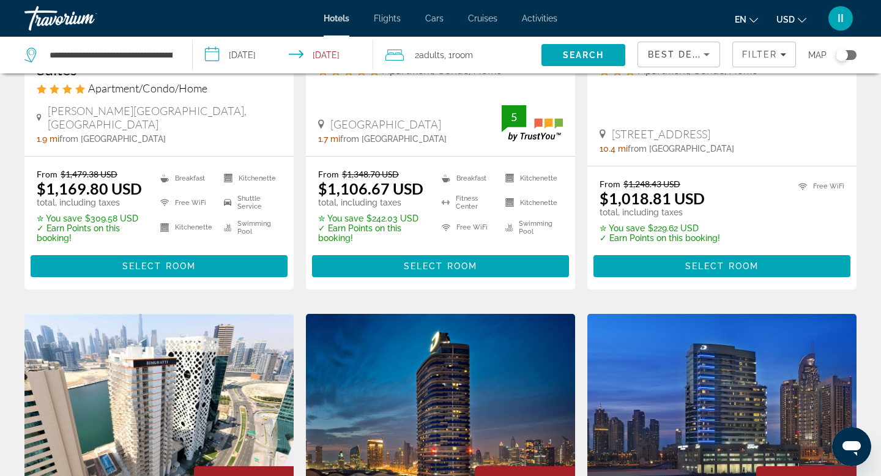
scroll to position [1213, 0]
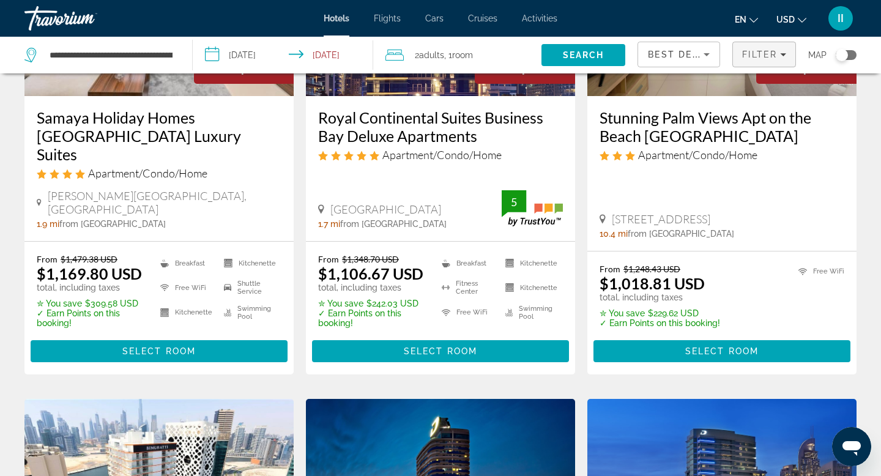
click at [780, 56] on icon "Filters" at bounding box center [783, 54] width 6 height 3
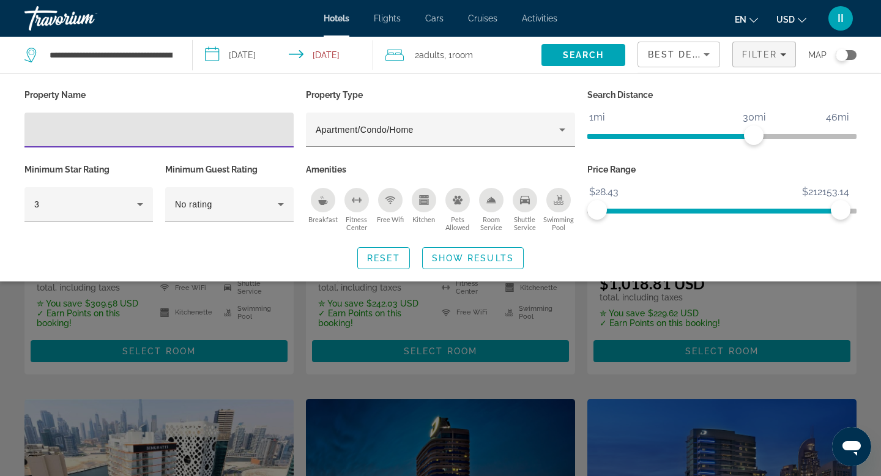
click at [703, 56] on icon "Sort by" at bounding box center [706, 54] width 6 height 3
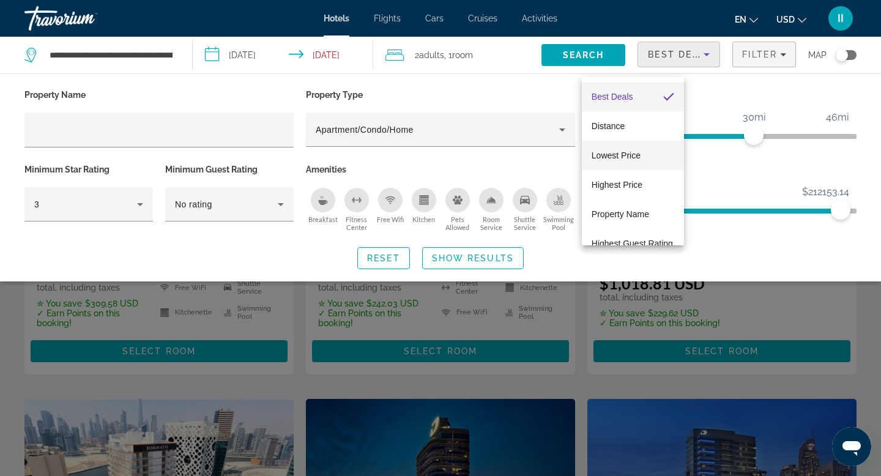
click at [629, 153] on span "Lowest Price" at bounding box center [615, 155] width 49 height 10
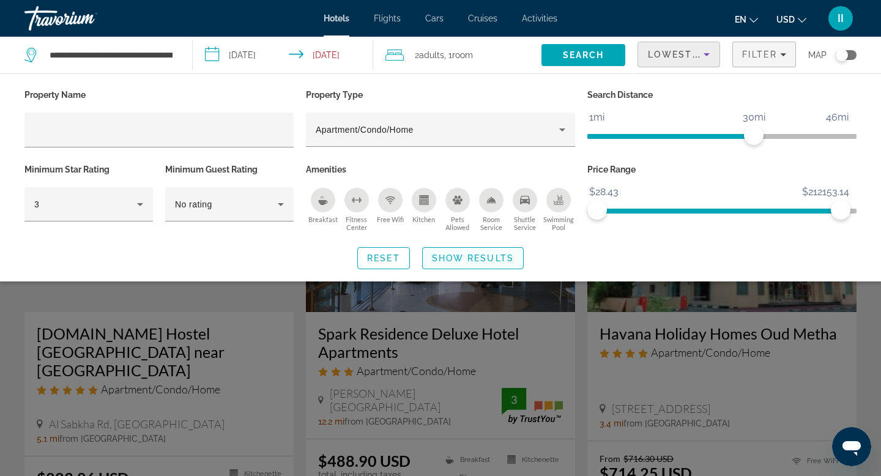
click at [473, 263] on span "Show Results" at bounding box center [473, 258] width 82 height 10
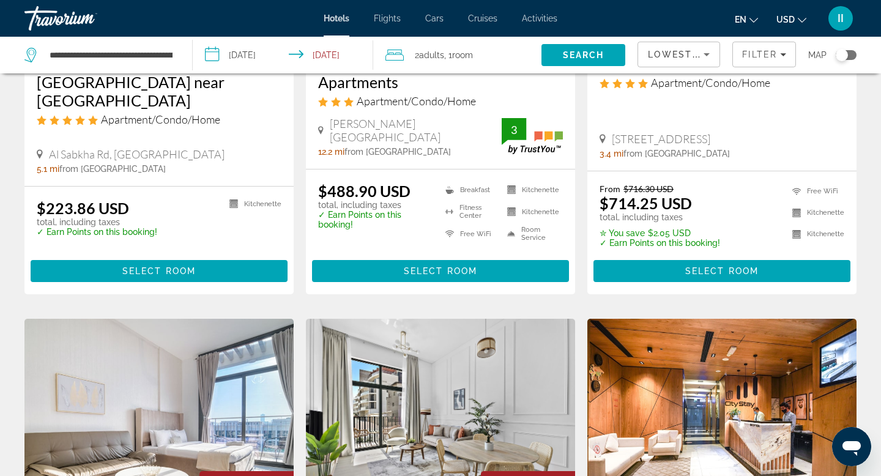
scroll to position [271, 0]
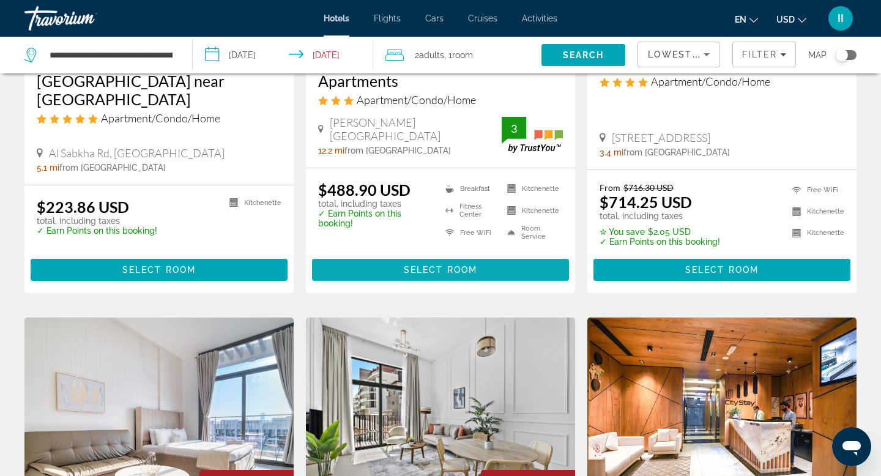
click at [426, 275] on span "Select Room" at bounding box center [440, 270] width 73 height 10
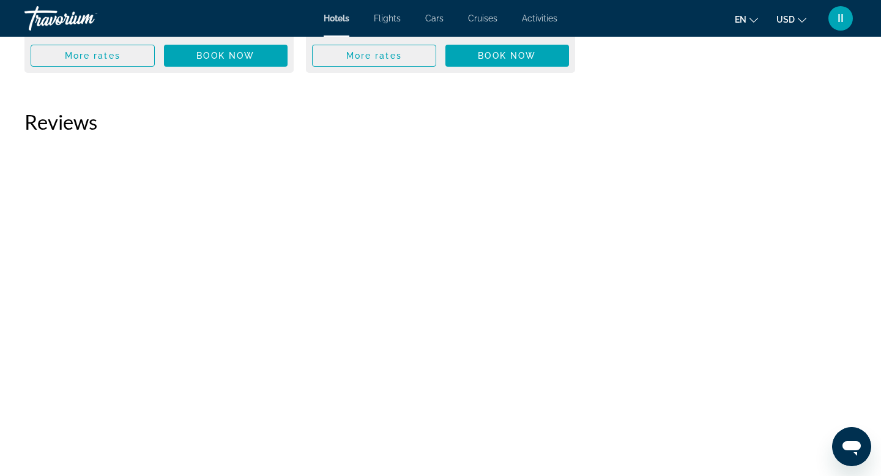
scroll to position [2055, 0]
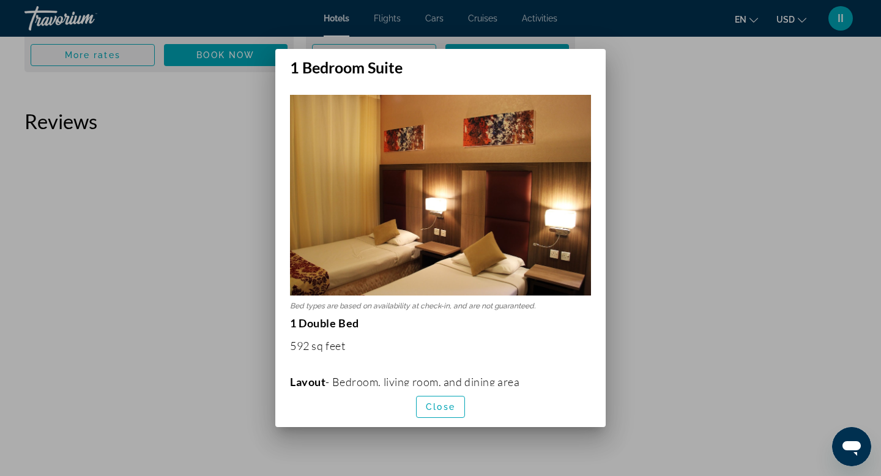
click at [186, 407] on div at bounding box center [440, 238] width 881 height 476
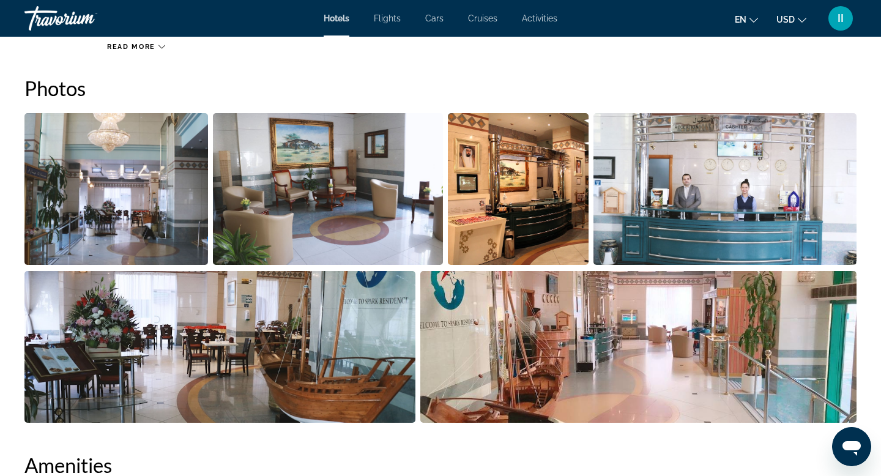
scroll to position [536, 0]
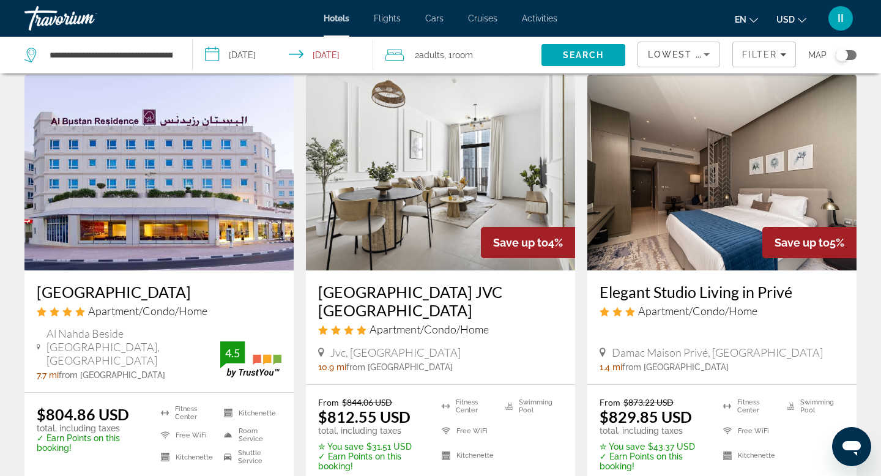
scroll to position [1466, 0]
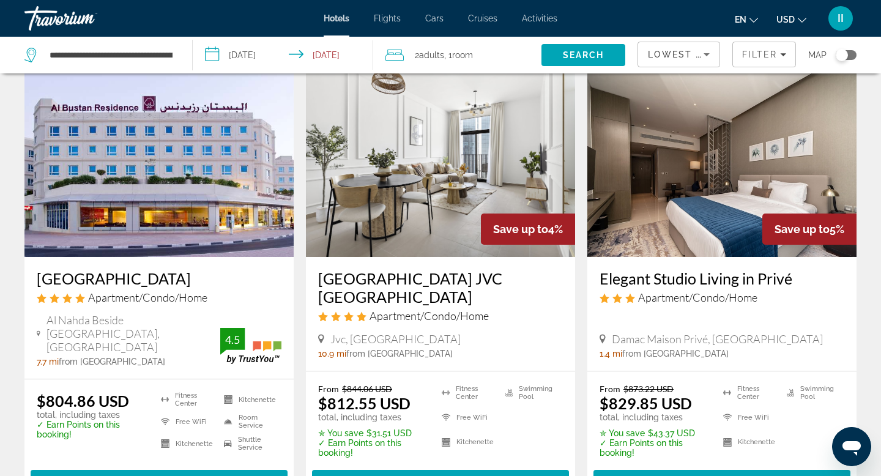
click at [169, 18] on span "Select Room" at bounding box center [158, 14] width 73 height 10
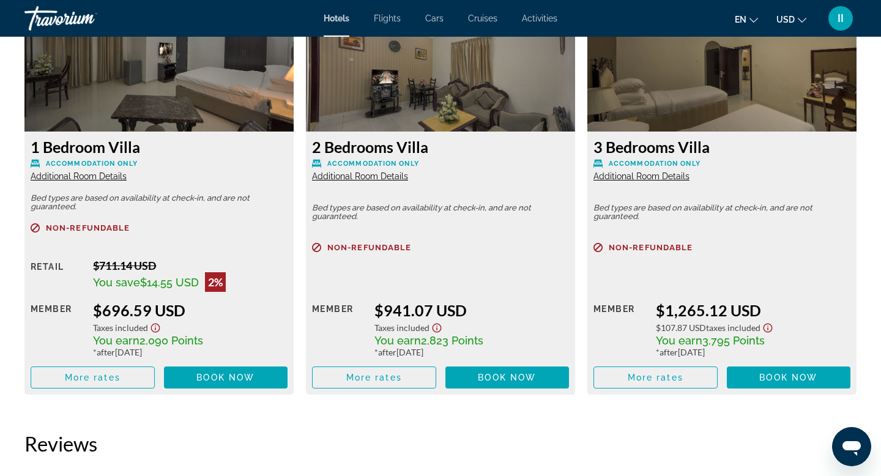
scroll to position [1551, 0]
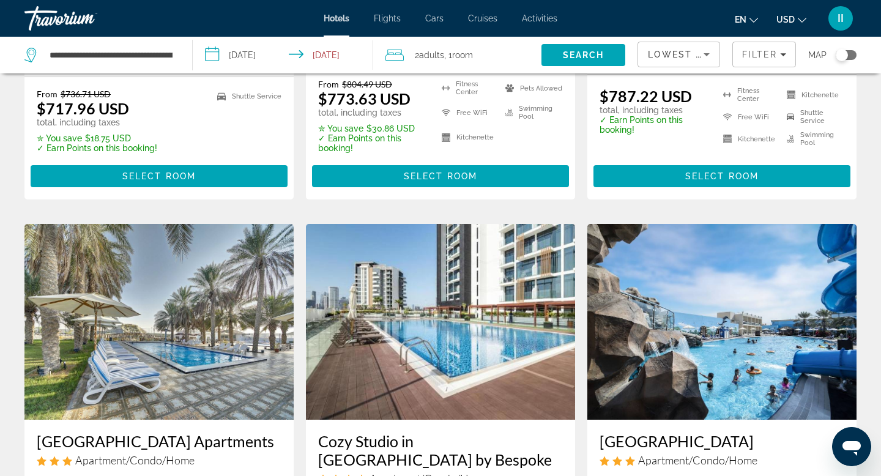
scroll to position [846, 0]
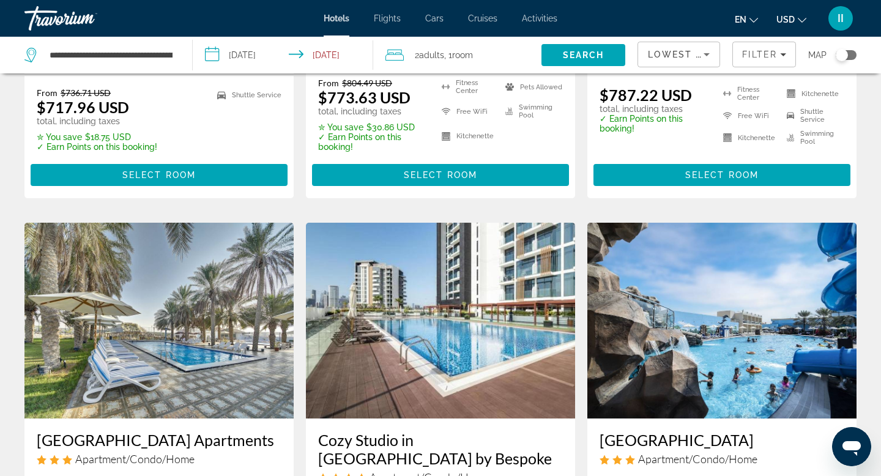
click at [843, 60] on div "Toggle map" at bounding box center [845, 55] width 21 height 10
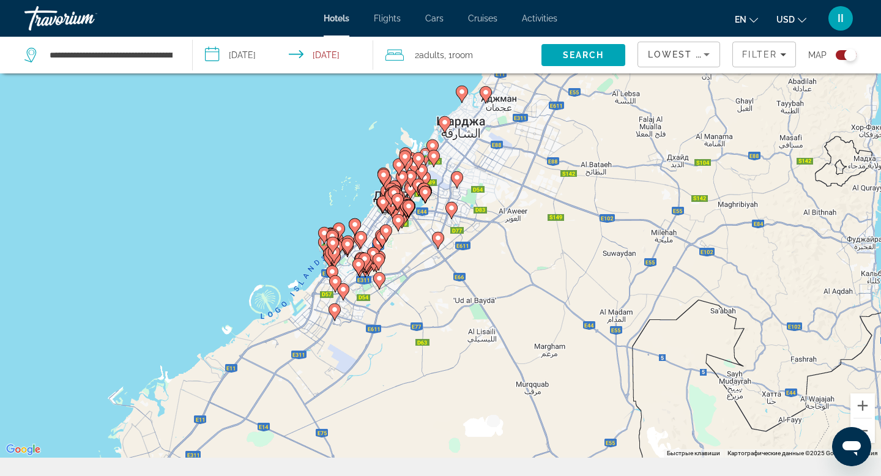
drag, startPoint x: 569, startPoint y: 265, endPoint x: 547, endPoint y: 232, distance: 39.5
click at [547, 233] on div "Чтобы активировать перетаскивание с помощью клавиатуры, нажмите Alt + Ввод. Пос…" at bounding box center [440, 220] width 881 height 476
click at [464, 95] on image "Main content" at bounding box center [461, 91] width 7 height 7
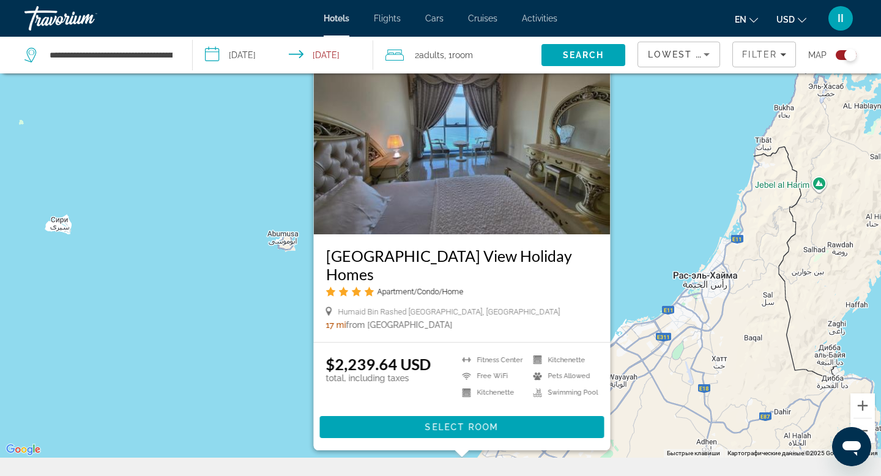
click at [675, 294] on div "Чтобы активировать перетаскивание с помощью клавиатуры, нажмите Alt + Ввод. Пос…" at bounding box center [440, 220] width 881 height 476
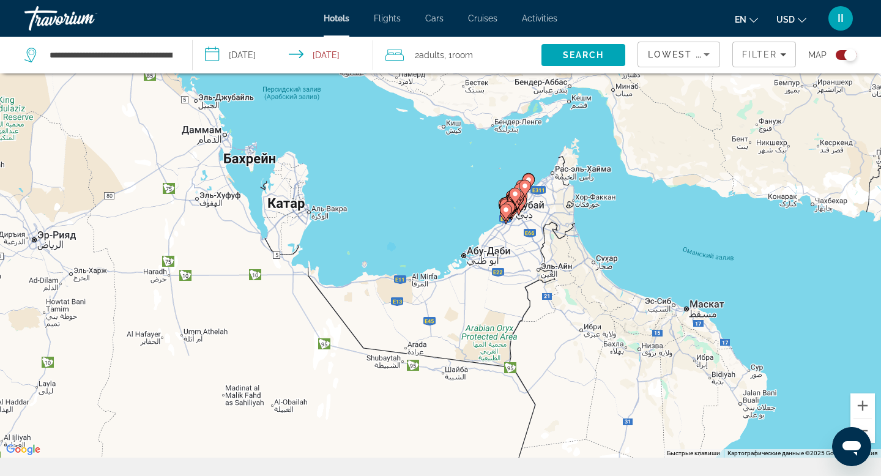
drag, startPoint x: 542, startPoint y: 382, endPoint x: 521, endPoint y: 187, distance: 195.6
click at [521, 187] on div "Чтобы активировать перетаскивание с помощью клавиатуры, нажмите Alt + Ввод. Пос…" at bounding box center [440, 220] width 881 height 476
click at [865, 418] on button "Увеличить" at bounding box center [862, 405] width 24 height 24
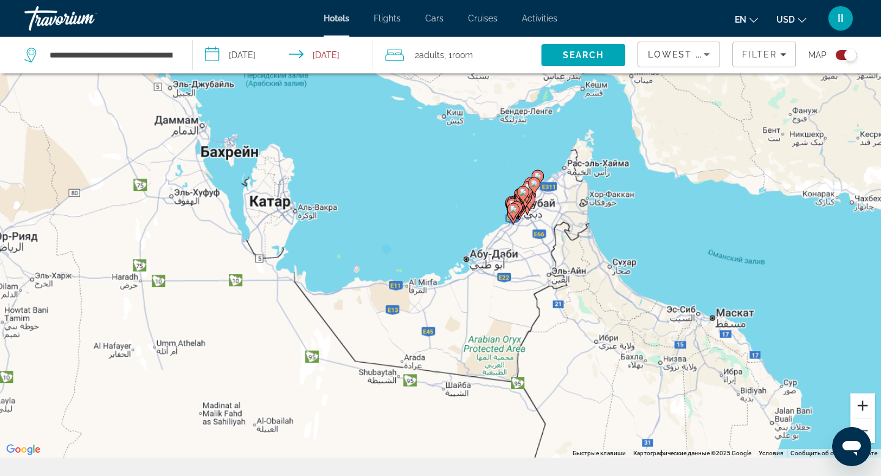
click at [865, 418] on button "Увеличить" at bounding box center [862, 405] width 24 height 24
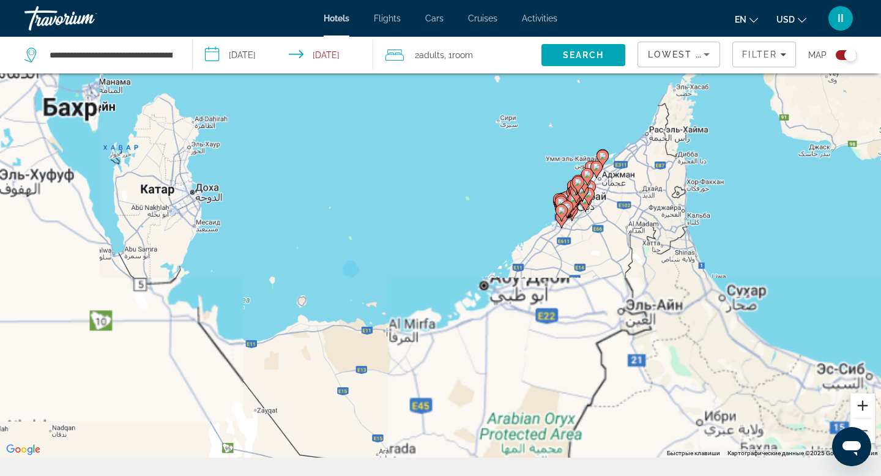
click at [865, 418] on button "Увеличить" at bounding box center [862, 405] width 24 height 24
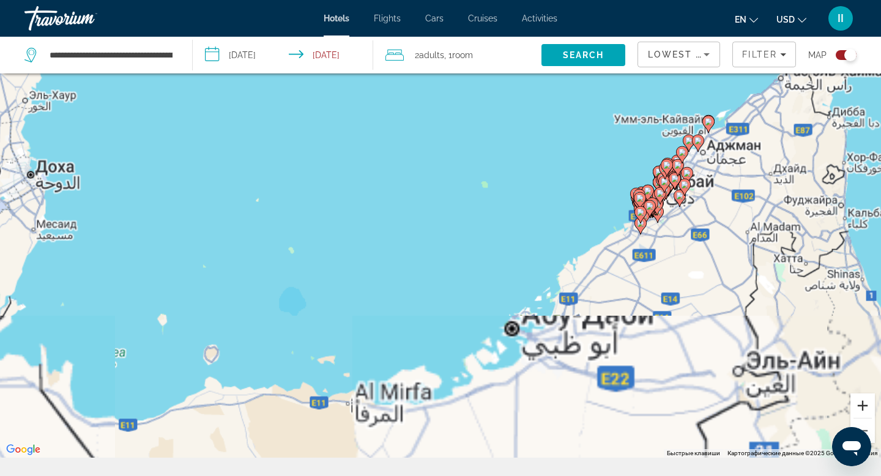
click at [865, 418] on button "Увеличить" at bounding box center [862, 405] width 24 height 24
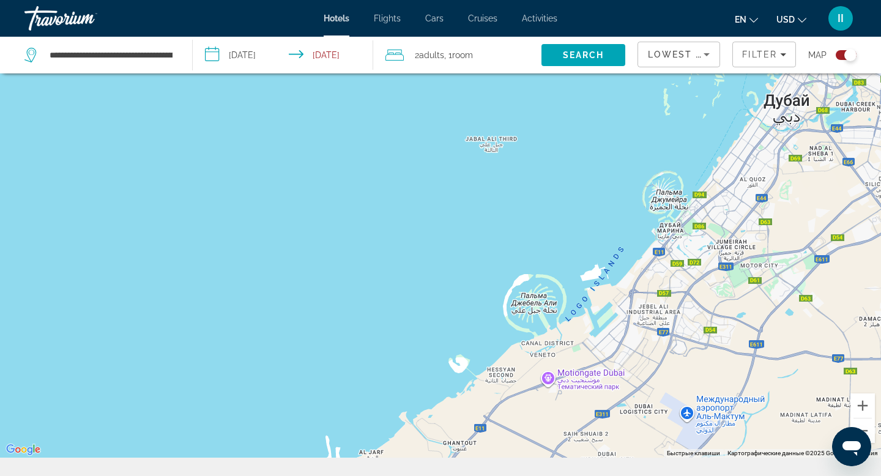
drag, startPoint x: 822, startPoint y: 369, endPoint x: 160, endPoint y: 273, distance: 669.8
click at [142, 288] on div "Main content" at bounding box center [440, 220] width 881 height 476
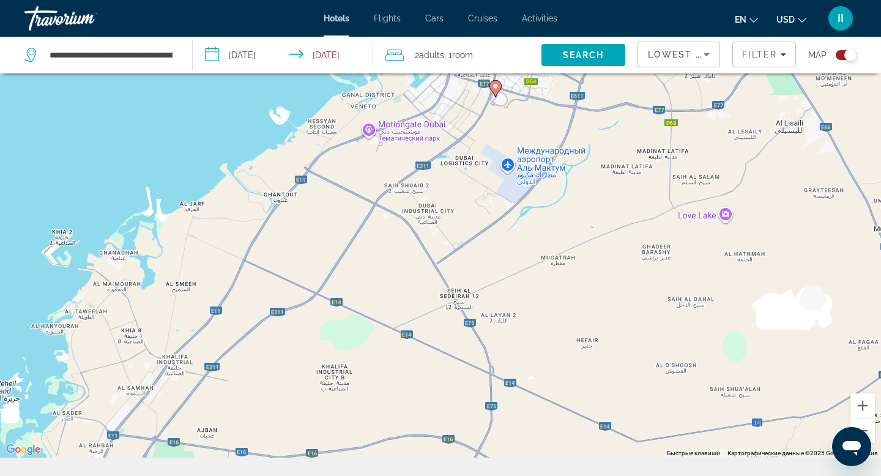
drag, startPoint x: 664, startPoint y: 333, endPoint x: 37, endPoint y: 475, distance: 643.2
click at [37, 457] on div "Чтобы активировать перетаскивание с помощью клавиатуры, нажмите Alt + Ввод. Пос…" at bounding box center [440, 220] width 881 height 476
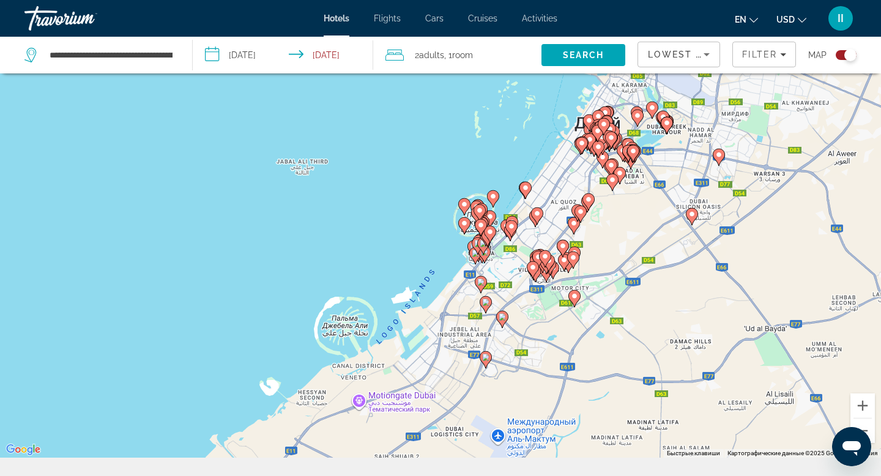
drag, startPoint x: 441, startPoint y: 202, endPoint x: 434, endPoint y: 475, distance: 272.8
click at [434, 457] on div "Чтобы активировать перетаскивание с помощью клавиатуры, нажмите Alt + Ввод. Пос…" at bounding box center [440, 220] width 881 height 476
click at [465, 208] on image "Main content" at bounding box center [463, 204] width 7 height 7
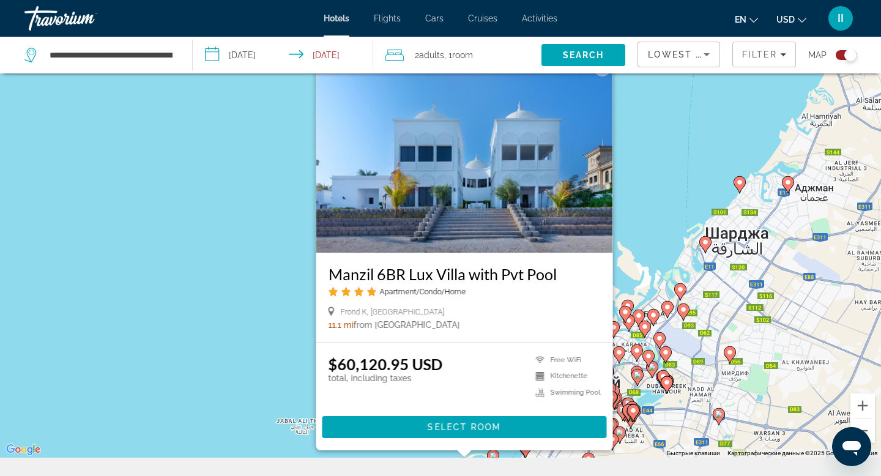
click at [223, 337] on div "Чтобы активировать перетаскивание с помощью клавиатуры, нажмите Alt + Ввод. Пос…" at bounding box center [440, 220] width 881 height 476
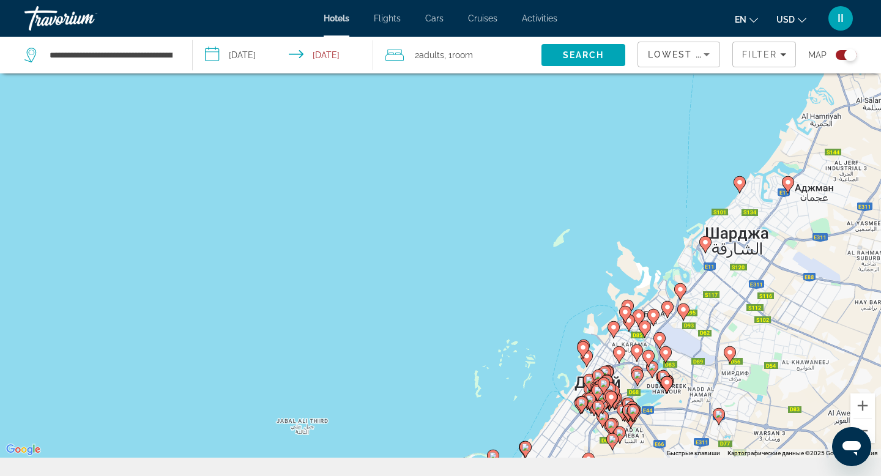
click at [588, 359] on gmp-advanced-marker "Main content" at bounding box center [583, 350] width 12 height 18
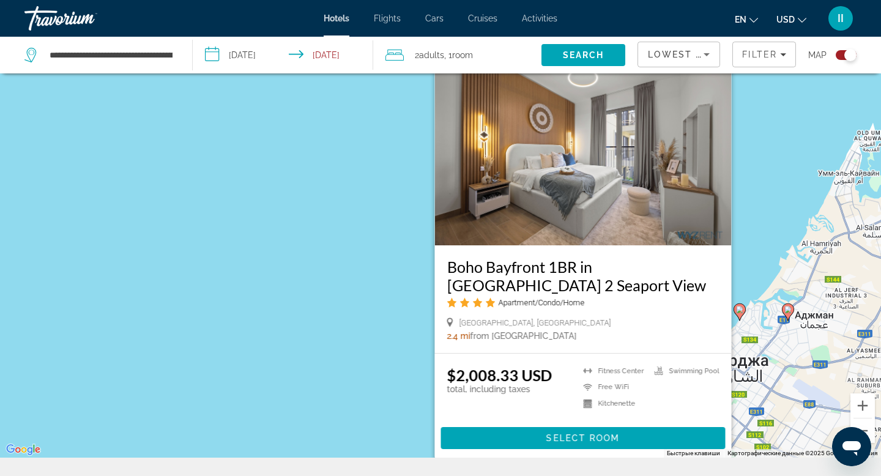
click at [235, 337] on div "Чтобы активировать перетаскивание с помощью клавиатуры, нажмите Alt + Ввод. Пос…" at bounding box center [440, 220] width 881 height 476
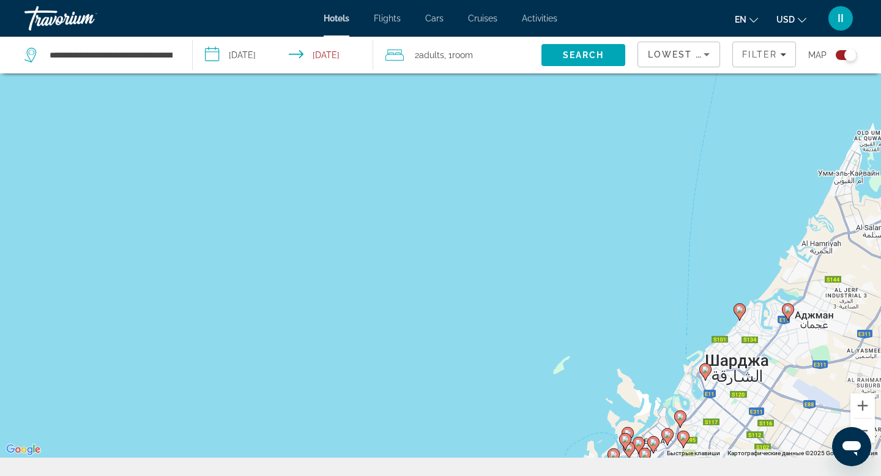
click at [681, 420] on image "Main content" at bounding box center [679, 416] width 7 height 7
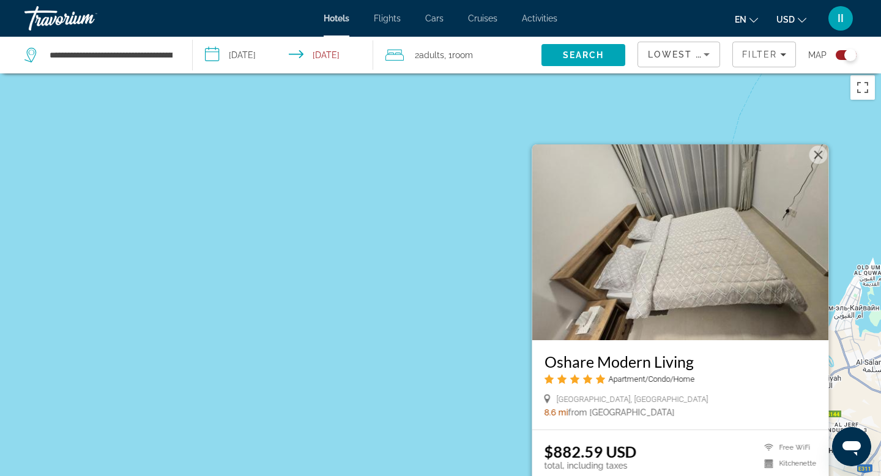
scroll to position [0, 0]
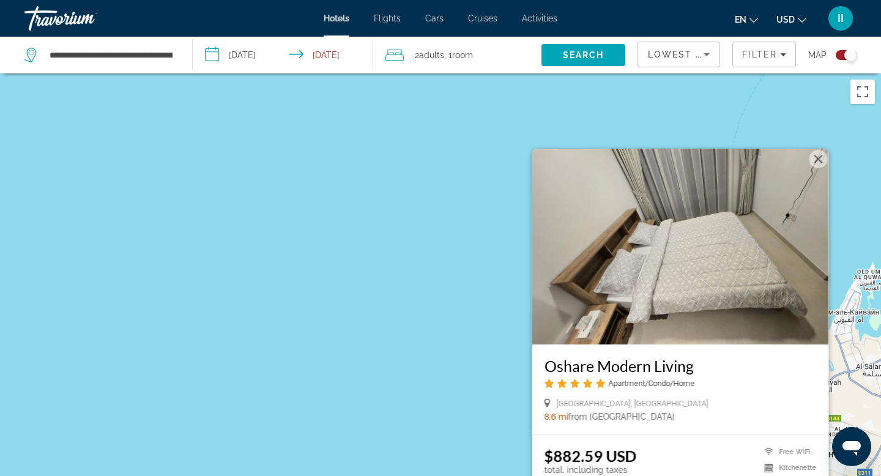
click at [446, 260] on div "Чтобы активировать перетаскивание с помощью клавиатуры, нажмите Alt + Ввод. Пос…" at bounding box center [440, 311] width 881 height 476
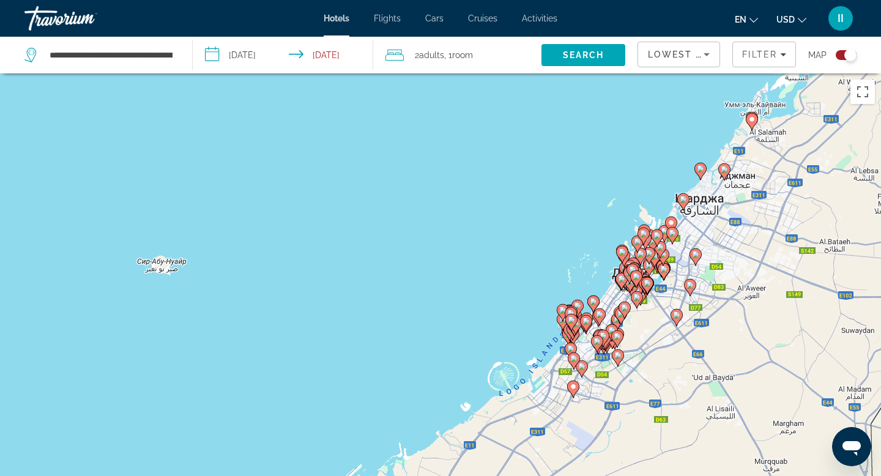
drag, startPoint x: 645, startPoint y: 358, endPoint x: 651, endPoint y: 160, distance: 198.8
click at [651, 160] on div "Чтобы активировать перетаскивание с помощью клавиатуры, нажмите Alt + Ввод. Пос…" at bounding box center [440, 311] width 881 height 476
click at [670, 226] on image "Main content" at bounding box center [670, 222] width 7 height 7
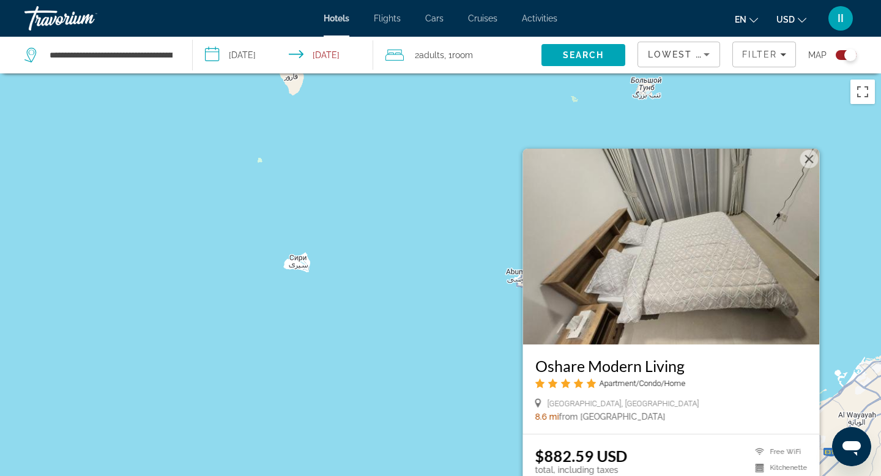
click at [459, 278] on div "Чтобы активировать перетаскивание с помощью клавиатуры, нажмите Alt + Ввод. Пос…" at bounding box center [440, 311] width 881 height 476
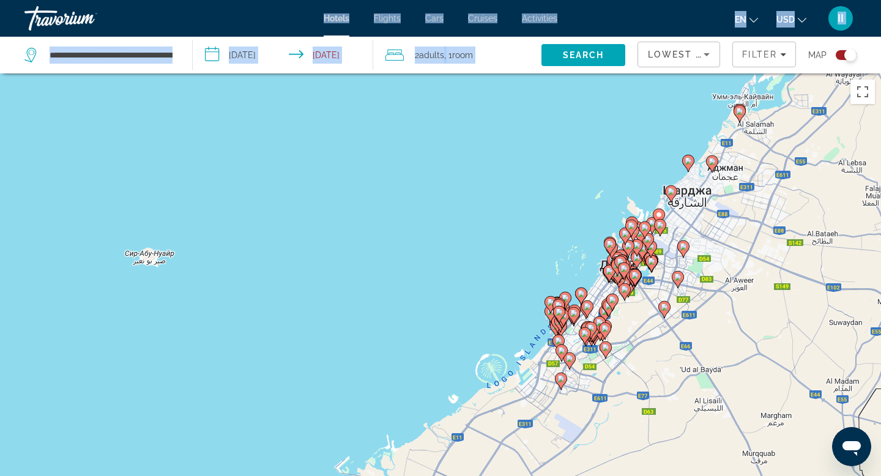
drag, startPoint x: 608, startPoint y: 340, endPoint x: 596, endPoint y: -3, distance: 343.3
click at [596, 0] on html "**********" at bounding box center [440, 238] width 881 height 476
click at [580, 297] on image "Main content" at bounding box center [580, 293] width 7 height 7
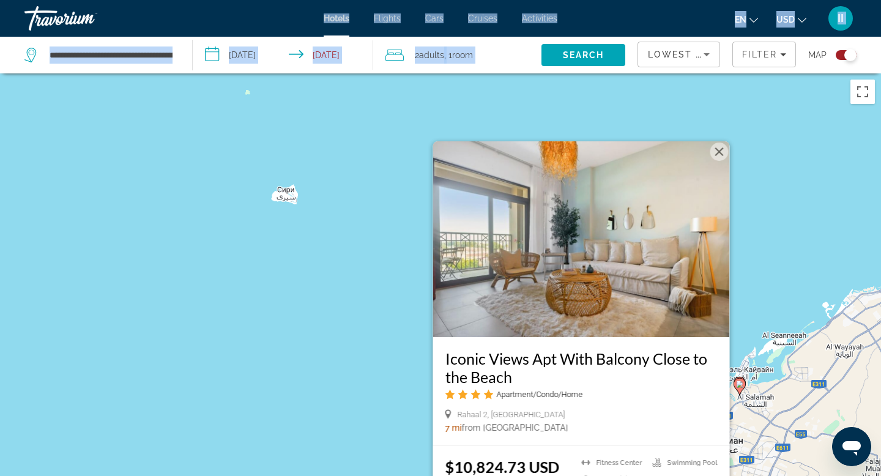
click at [337, 270] on div "Чтобы активировать перетаскивание с помощью клавиатуры, нажмите Alt + Ввод. Пос…" at bounding box center [440, 311] width 881 height 476
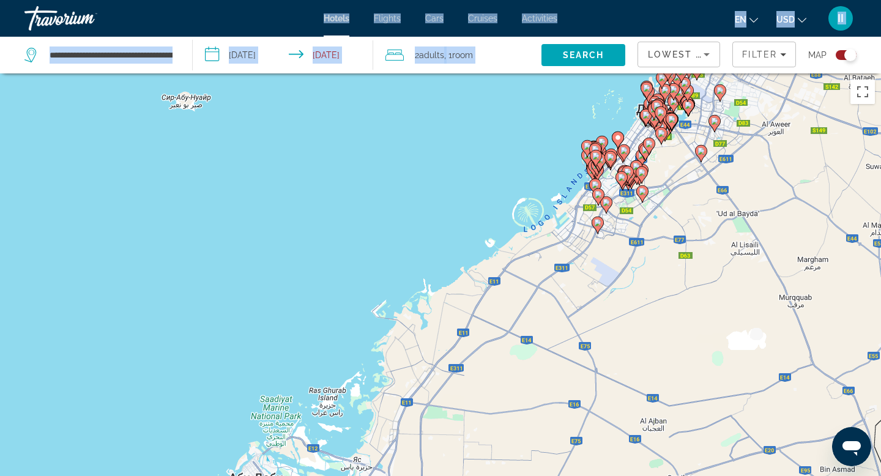
drag, startPoint x: 506, startPoint y: 365, endPoint x: 543, endPoint y: -65, distance: 431.4
click at [543, 0] on html "**********" at bounding box center [440, 238] width 881 height 476
click at [618, 141] on image "Main content" at bounding box center [617, 137] width 7 height 7
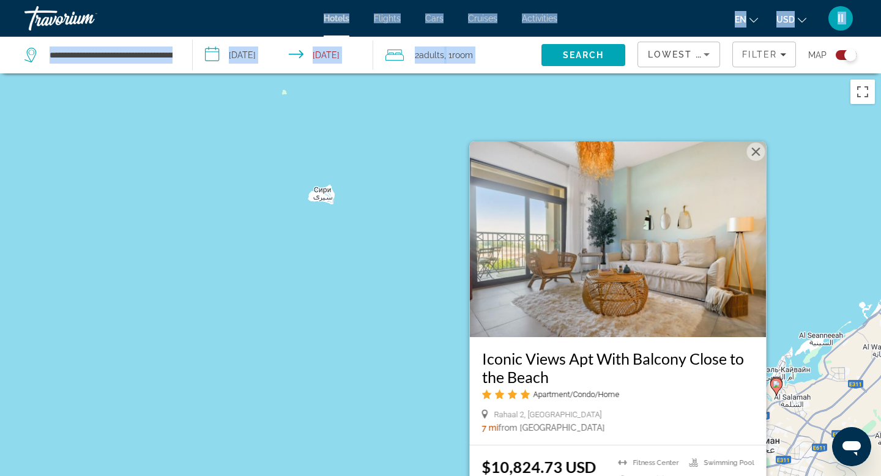
click at [397, 165] on div "Чтобы активировать перетаскивание с помощью клавиатуры, нажмите Alt + Ввод. Пос…" at bounding box center [440, 311] width 881 height 476
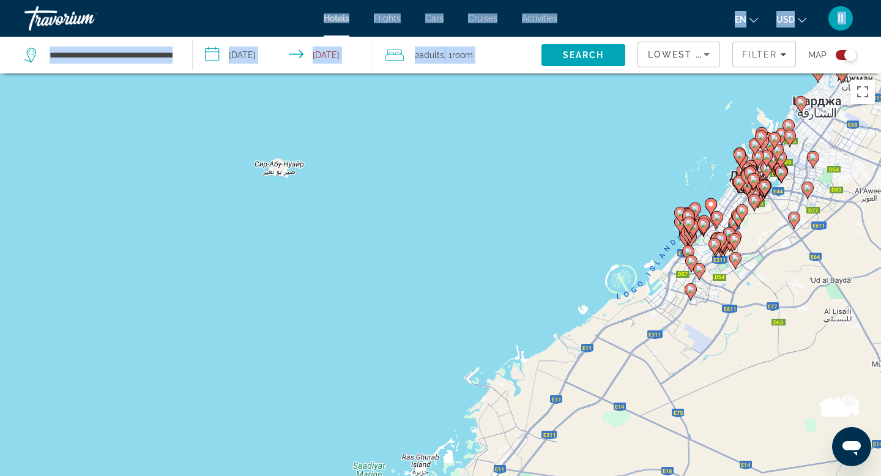
drag, startPoint x: 600, startPoint y: 290, endPoint x: 693, endPoint y: -75, distance: 376.1
click at [693, 0] on html "**********" at bounding box center [440, 238] width 881 height 476
click at [685, 239] on gmp-advanced-marker "Main content" at bounding box center [691, 230] width 12 height 18
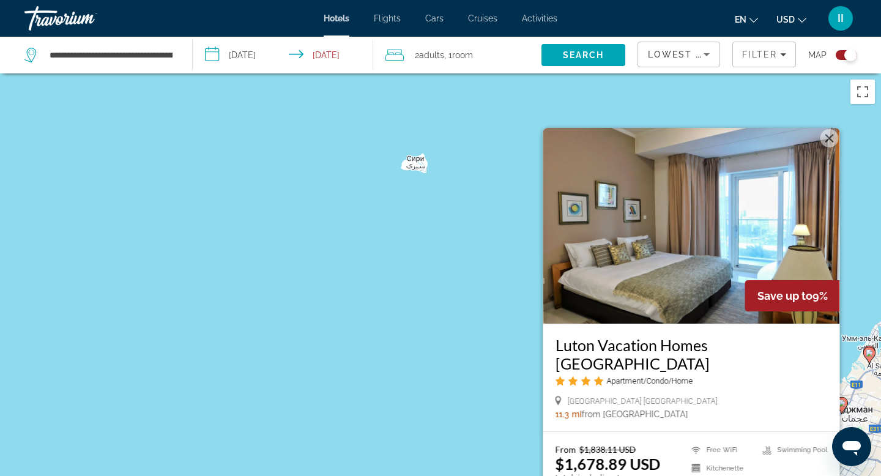
click at [456, 232] on div "Чтобы активировать перетаскивание с помощью клавиатуры, нажмите Alt + Ввод. Пос…" at bounding box center [440, 311] width 881 height 476
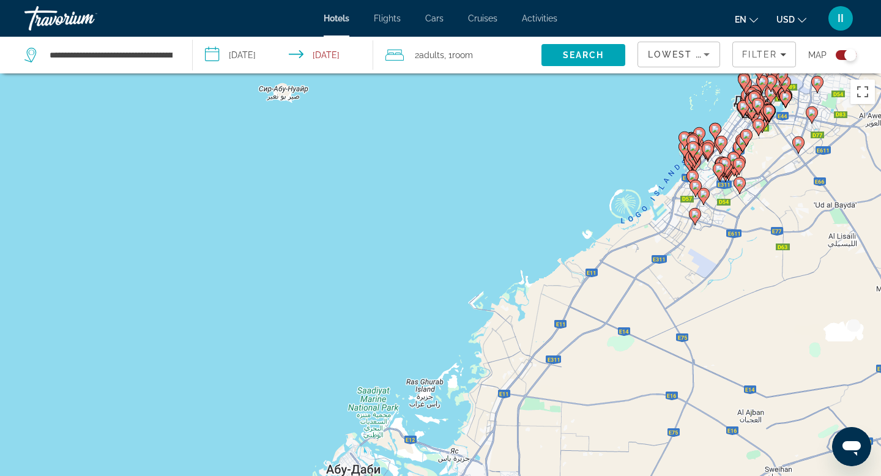
drag, startPoint x: 617, startPoint y: 334, endPoint x: 628, endPoint y: -75, distance: 408.6
click at [628, 0] on html "**********" at bounding box center [440, 238] width 881 height 476
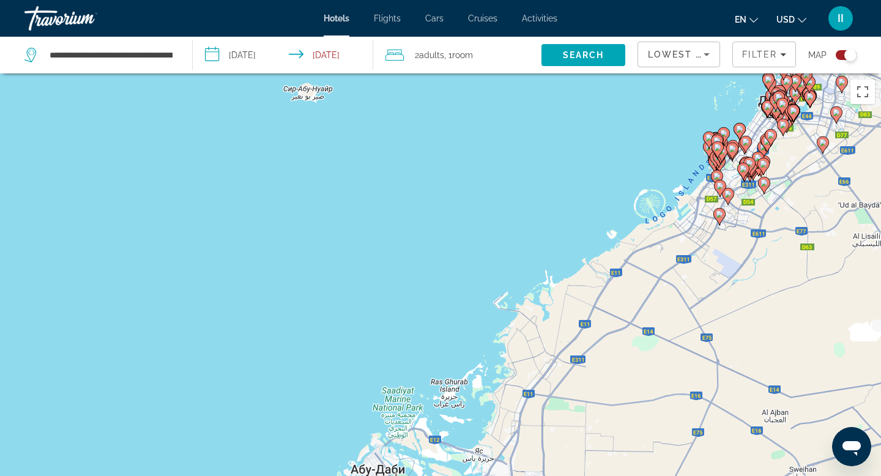
click at [711, 152] on gmp-advanced-marker "Main content" at bounding box center [717, 143] width 12 height 18
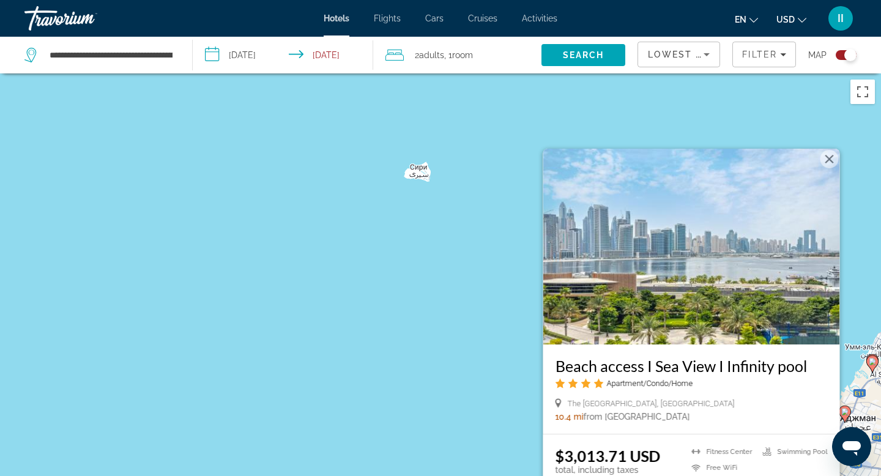
click at [432, 260] on div "Чтобы активировать перетаскивание с помощью клавиатуры, нажмите Alt + Ввод. Пос…" at bounding box center [440, 311] width 881 height 476
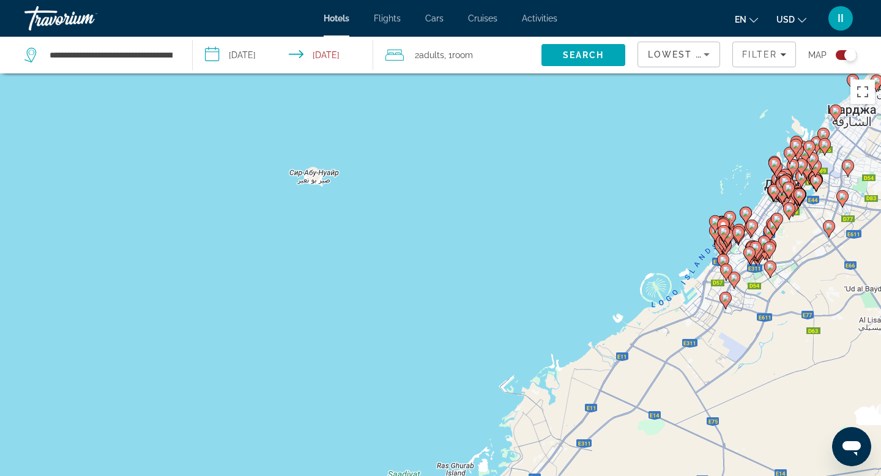
drag, startPoint x: 575, startPoint y: 449, endPoint x: 607, endPoint y: 117, distance: 333.6
click at [607, 117] on div "Чтобы активировать перетаскивание с помощью клавиатуры, нажмите Alt + Ввод. Пос…" at bounding box center [440, 311] width 881 height 476
click at [731, 221] on image "Main content" at bounding box center [729, 216] width 7 height 7
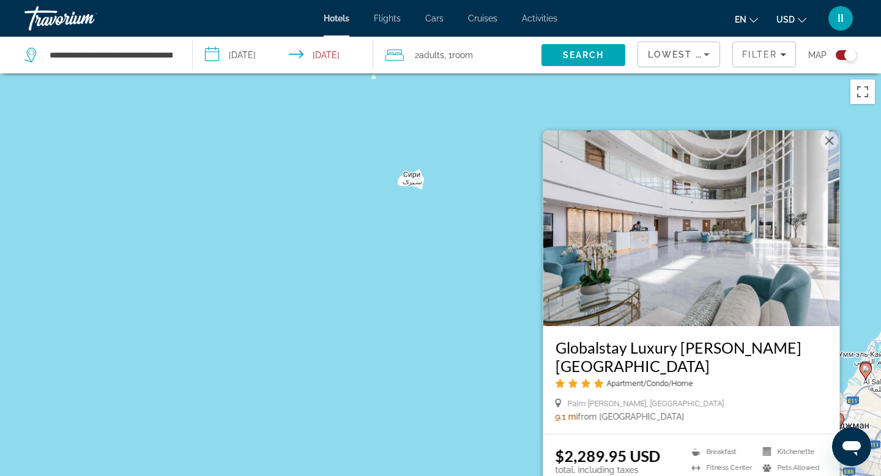
click at [262, 60] on input "**********" at bounding box center [285, 57] width 185 height 40
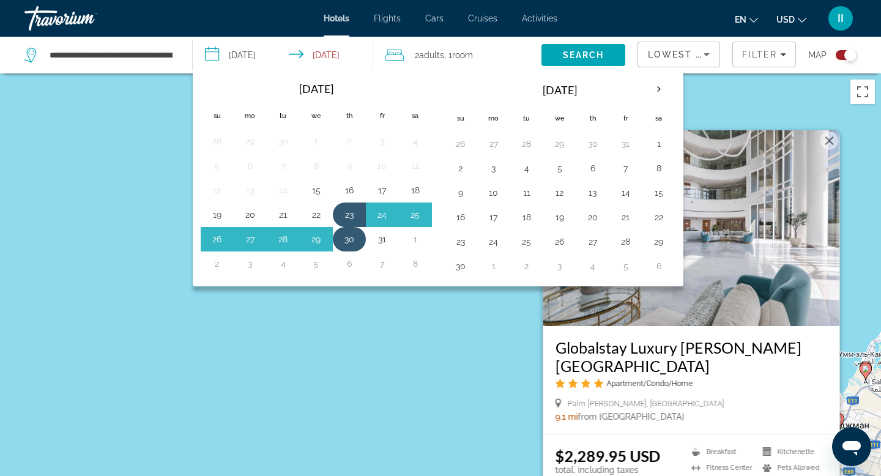
click at [359, 248] on button "30" at bounding box center [349, 239] width 20 height 17
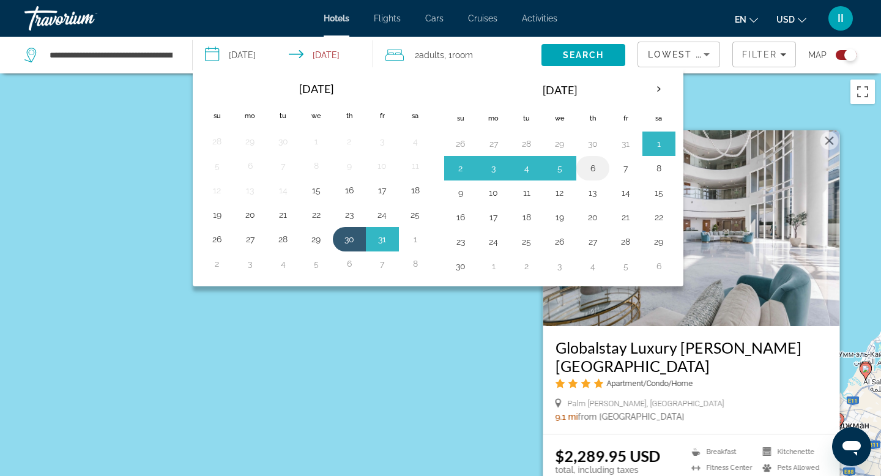
click at [602, 177] on button "6" at bounding box center [593, 168] width 20 height 17
type input "**********"
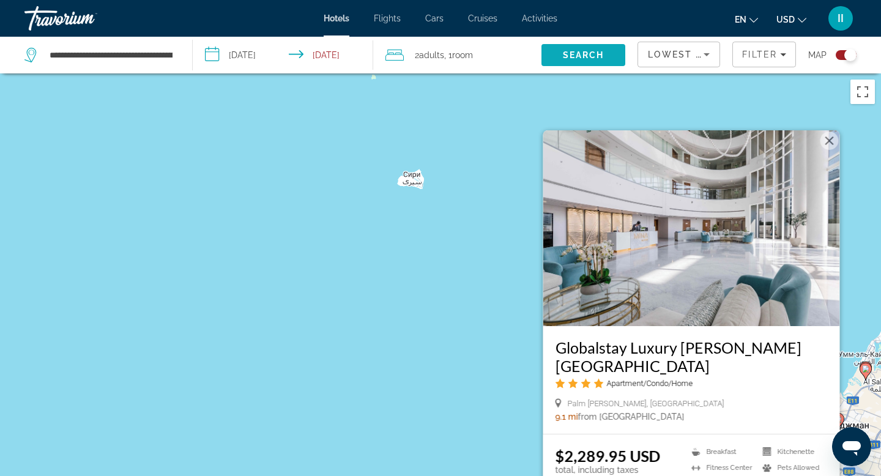
click at [563, 60] on span "Search" at bounding box center [584, 55] width 42 height 10
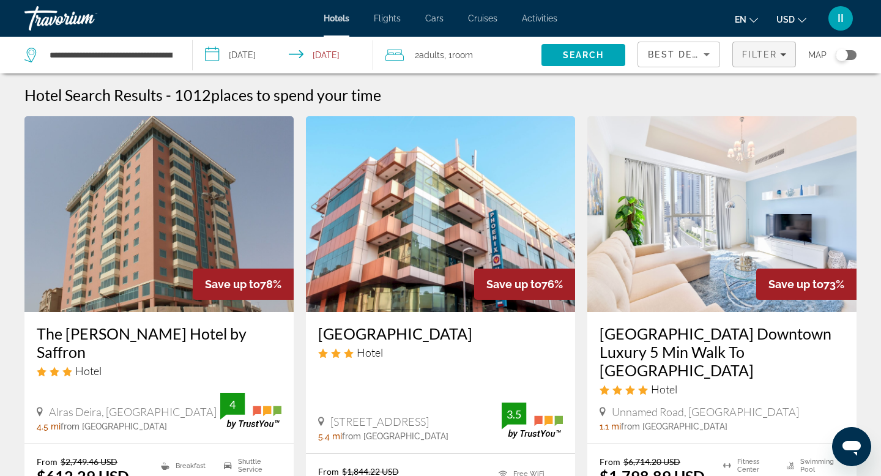
click at [780, 57] on icon "Filters" at bounding box center [783, 54] width 6 height 6
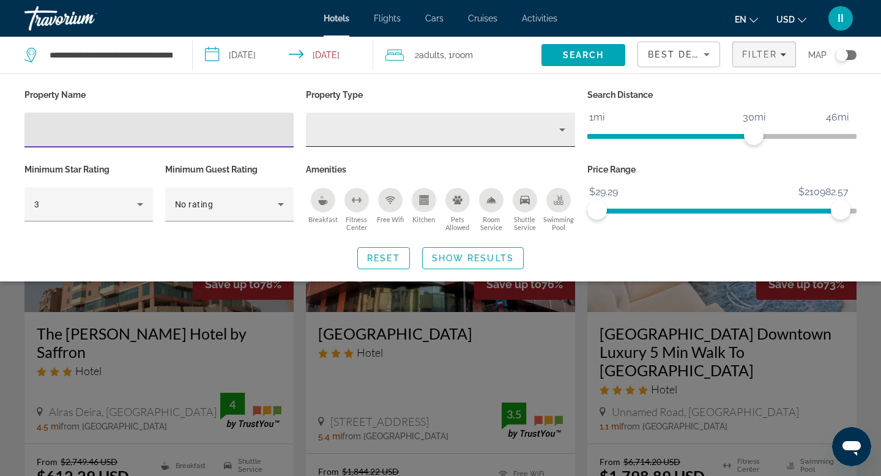
click at [334, 137] on div "Property type" at bounding box center [437, 129] width 243 height 15
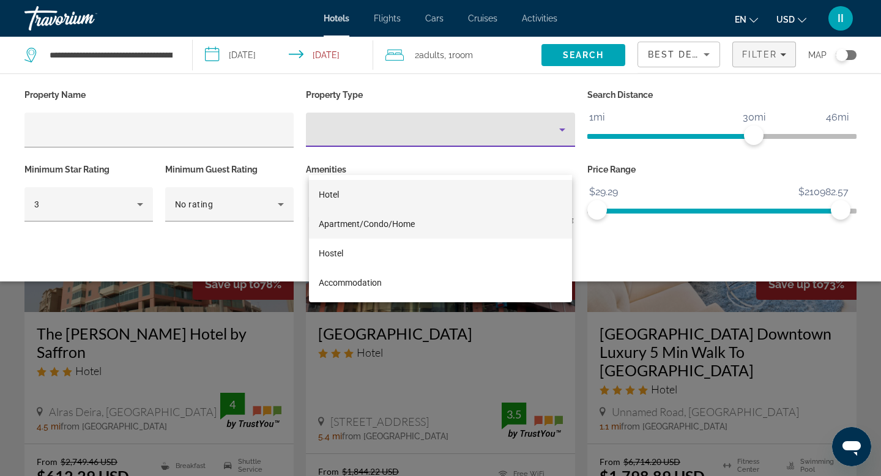
click at [339, 223] on span "Apartment/Condo/Home" at bounding box center [367, 224] width 96 height 10
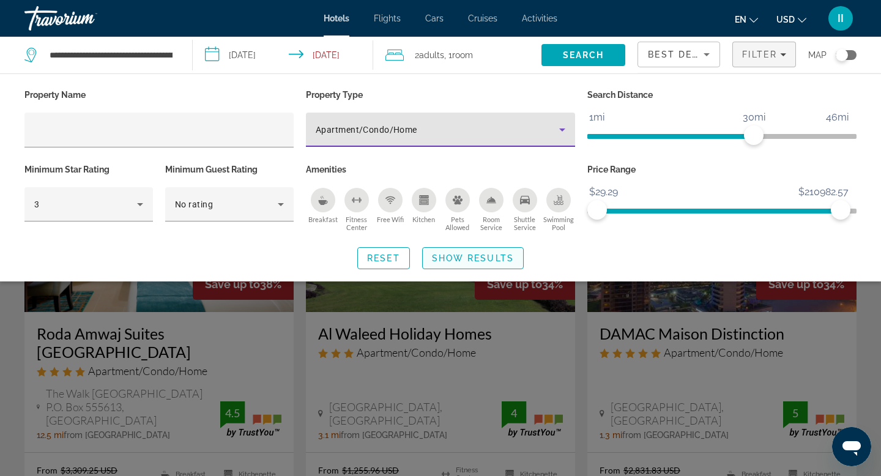
click at [444, 263] on span "Show Results" at bounding box center [473, 258] width 82 height 10
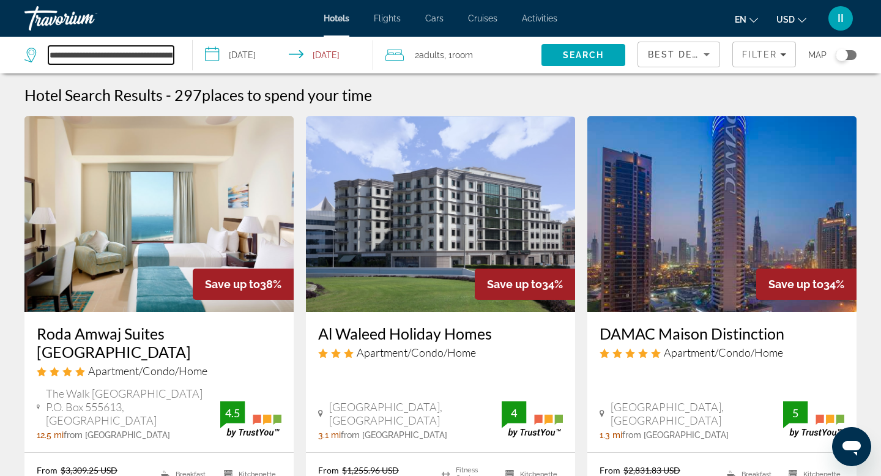
click at [108, 64] on input "**********" at bounding box center [110, 55] width 125 height 18
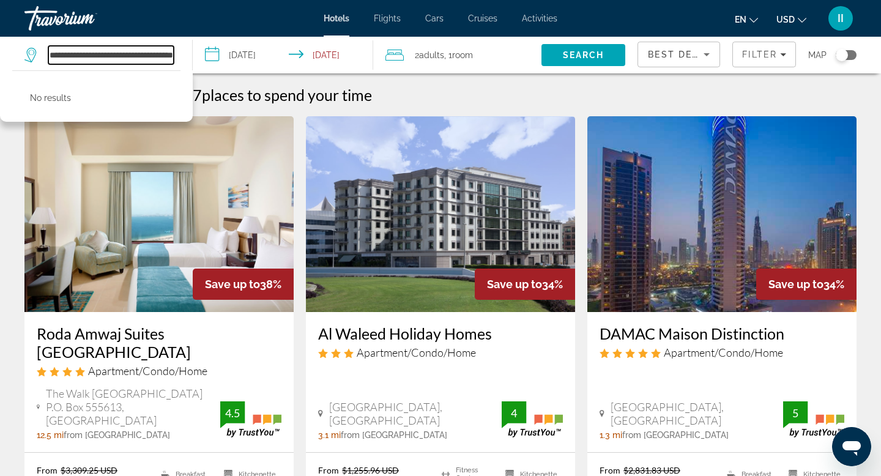
type input "**********"
drag, startPoint x: 58, startPoint y: 68, endPoint x: 189, endPoint y: 73, distance: 130.9
click at [189, 73] on app-destination-search "**********" at bounding box center [96, 55] width 193 height 37
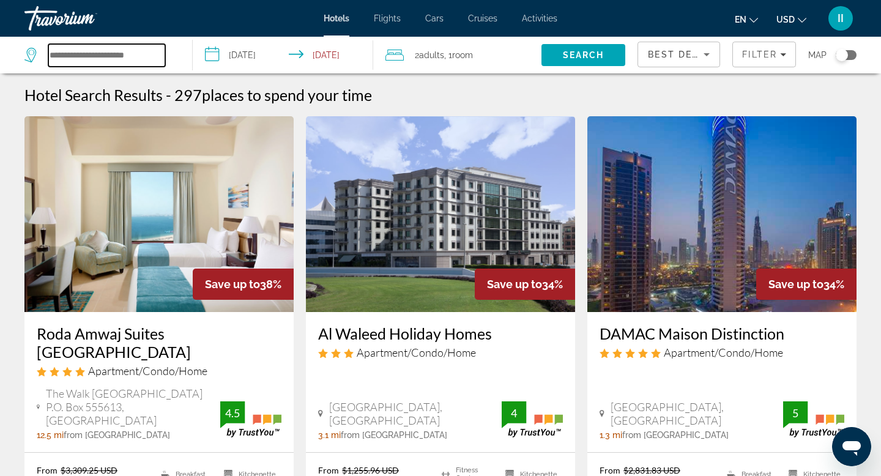
scroll to position [0, 0]
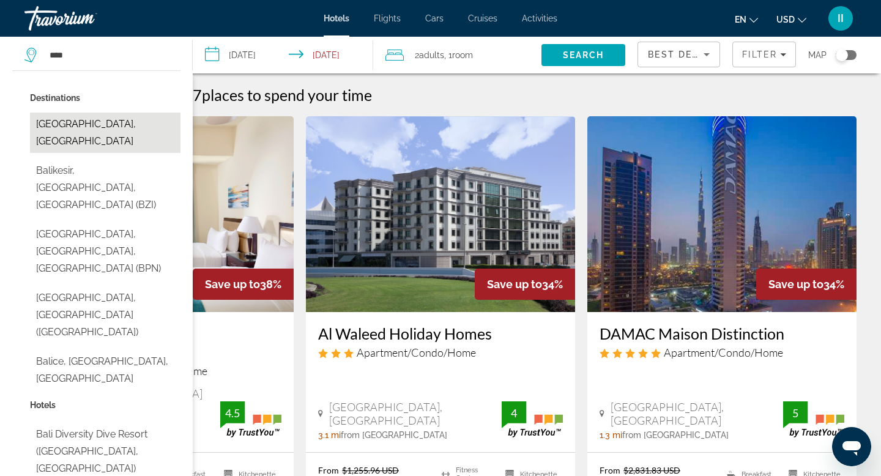
click at [83, 152] on button "[GEOGRAPHIC_DATA], [GEOGRAPHIC_DATA]" at bounding box center [105, 133] width 150 height 40
type input "**********"
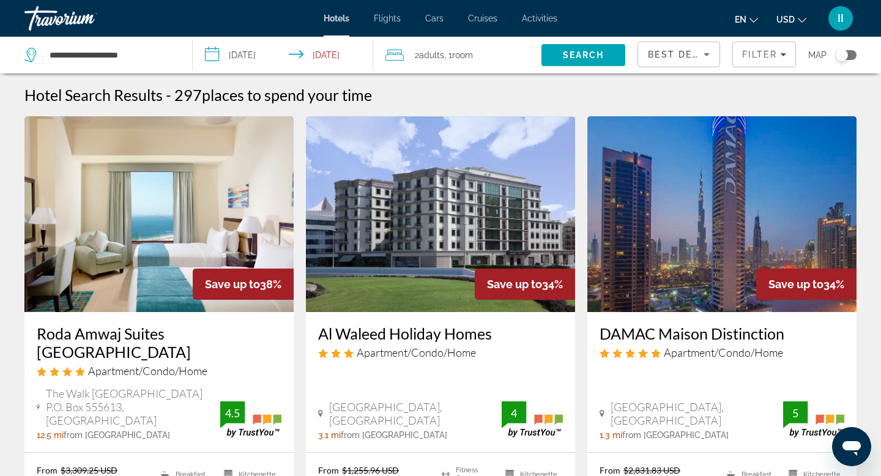
click at [220, 53] on input "**********" at bounding box center [285, 57] width 185 height 40
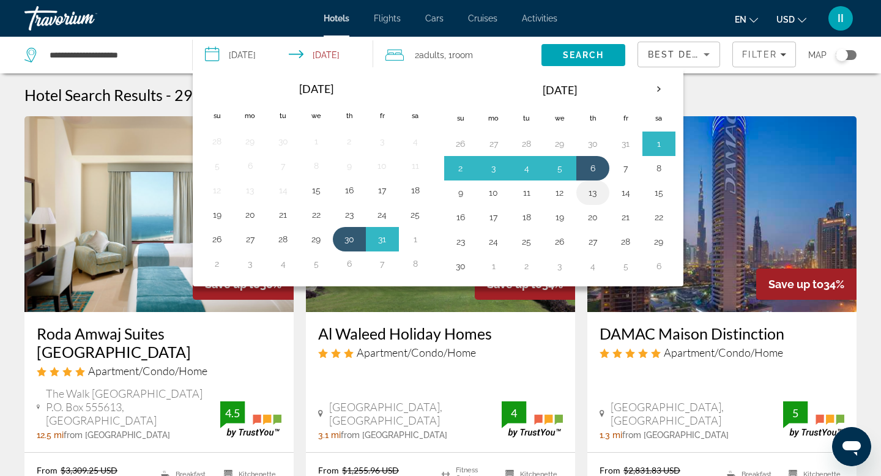
click at [602, 201] on button "13" at bounding box center [593, 192] width 20 height 17
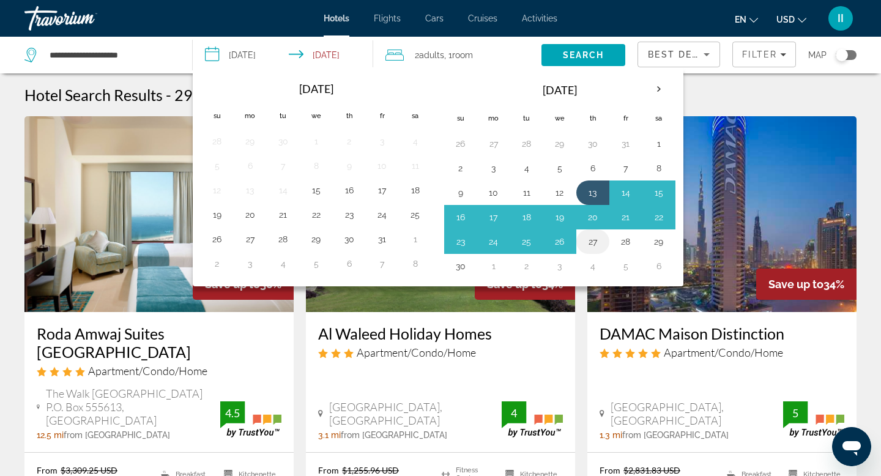
click at [602, 250] on button "27" at bounding box center [593, 241] width 20 height 17
type input "**********"
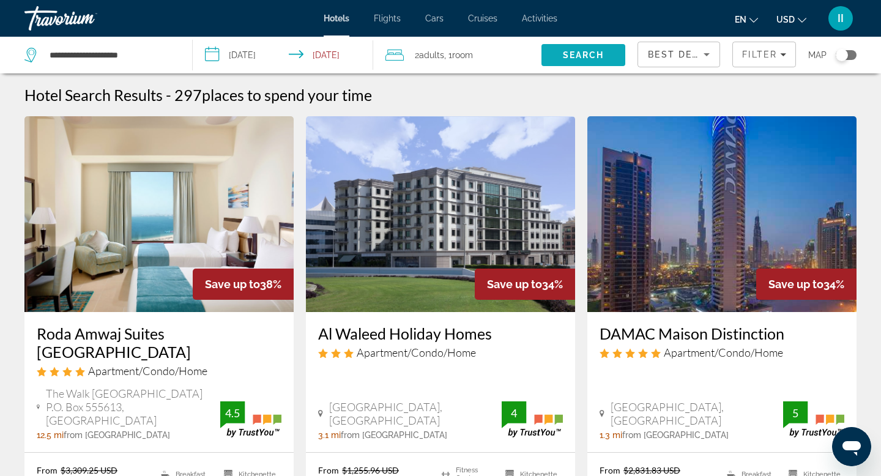
click at [563, 60] on span "Search" at bounding box center [584, 55] width 42 height 10
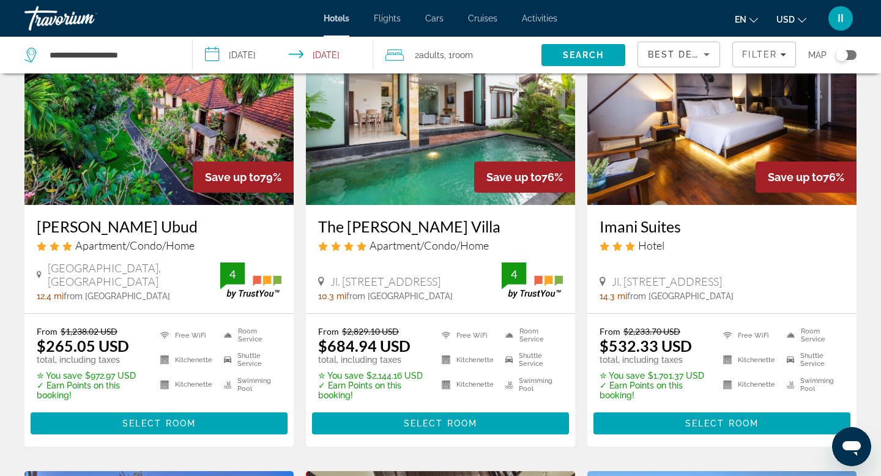
scroll to position [6, 0]
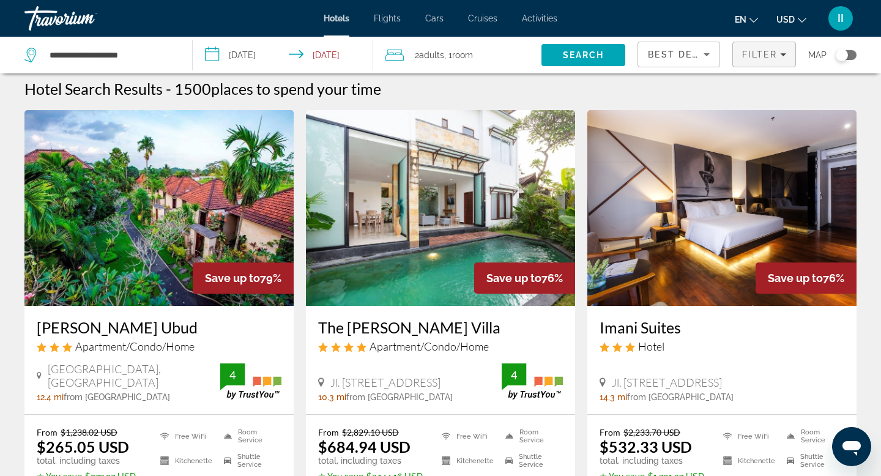
click at [780, 57] on icon "Filters" at bounding box center [783, 54] width 6 height 6
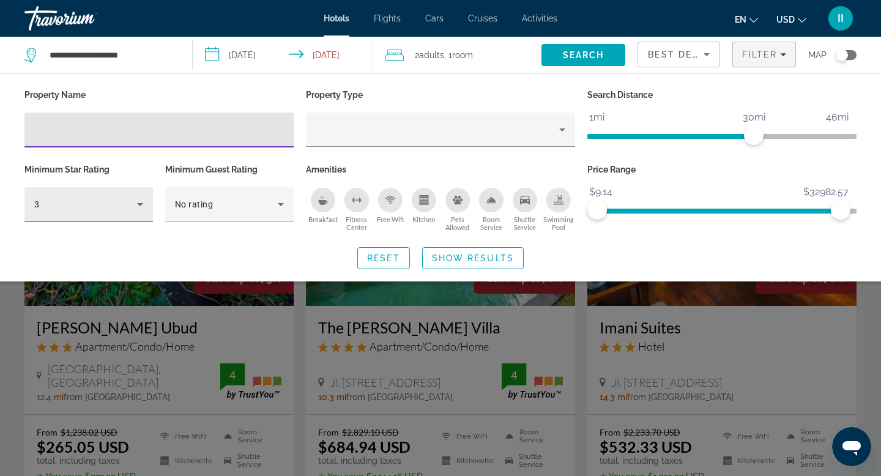
click at [142, 206] on icon "Hotel Filters" at bounding box center [140, 204] width 6 height 3
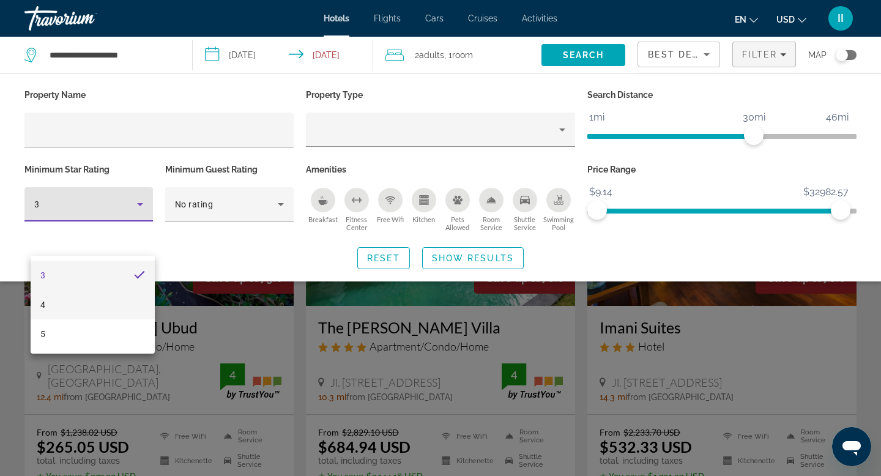
click at [120, 297] on mat-option "4" at bounding box center [93, 304] width 124 height 29
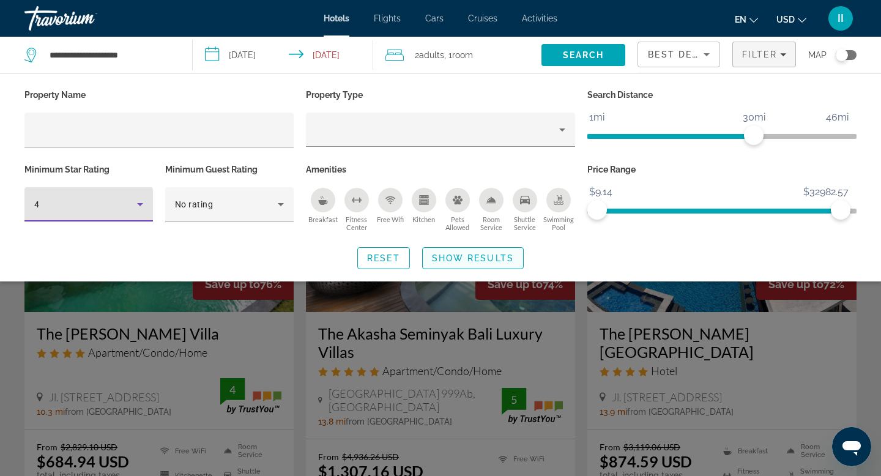
click at [466, 263] on span "Show Results" at bounding box center [473, 258] width 82 height 10
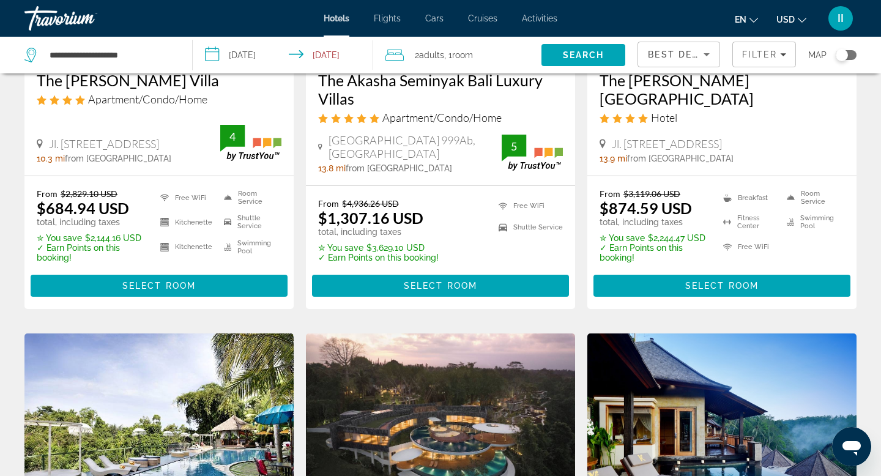
scroll to position [260, 0]
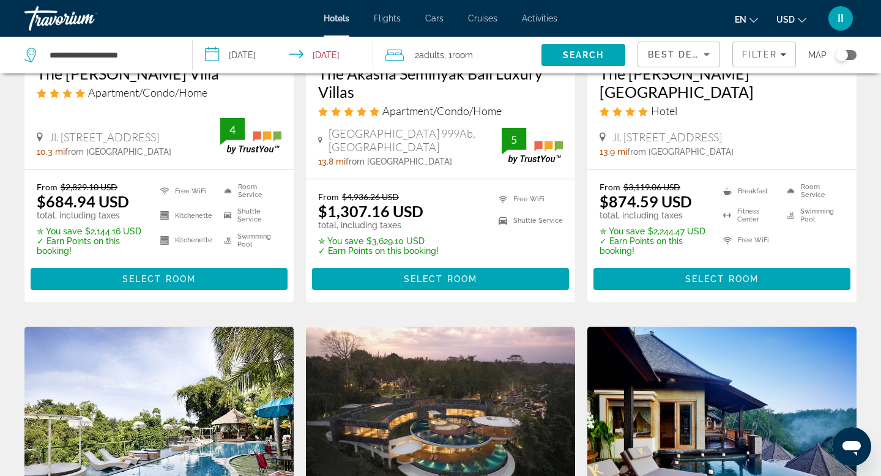
drag, startPoint x: 322, startPoint y: 155, endPoint x: 460, endPoint y: 184, distance: 141.9
click at [460, 179] on div "The Akasha Seminyak Bali Luxury Villas Apartment/Condo/Home [GEOGRAPHIC_DATA] 9…" at bounding box center [440, 115] width 269 height 127
copy h3 "The Akasha Seminyak Bali Luxury Villas"
click at [455, 179] on div "The Akasha Seminyak Bali Luxury Villas Apartment/Condo/Home [GEOGRAPHIC_DATA] 9…" at bounding box center [440, 115] width 269 height 127
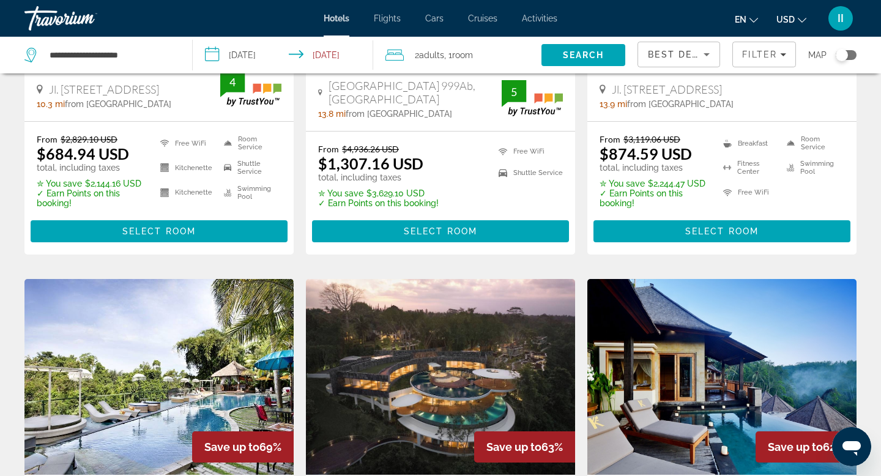
scroll to position [311, 0]
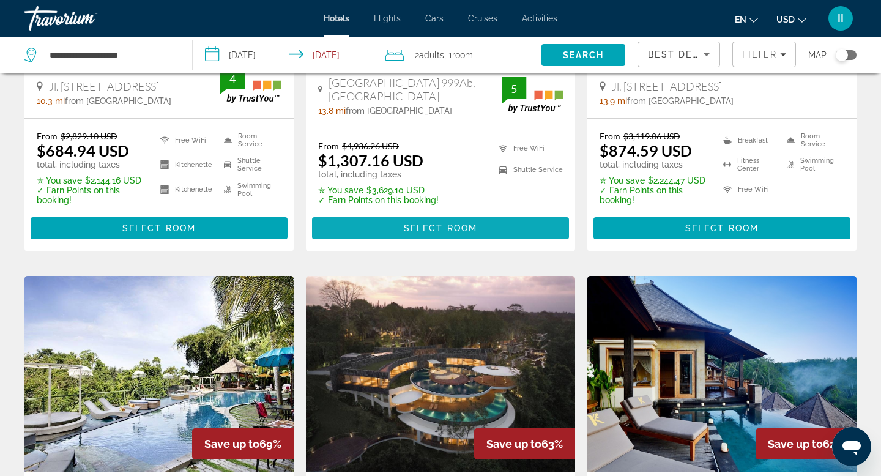
click at [430, 233] on span "Select Room" at bounding box center [440, 228] width 73 height 10
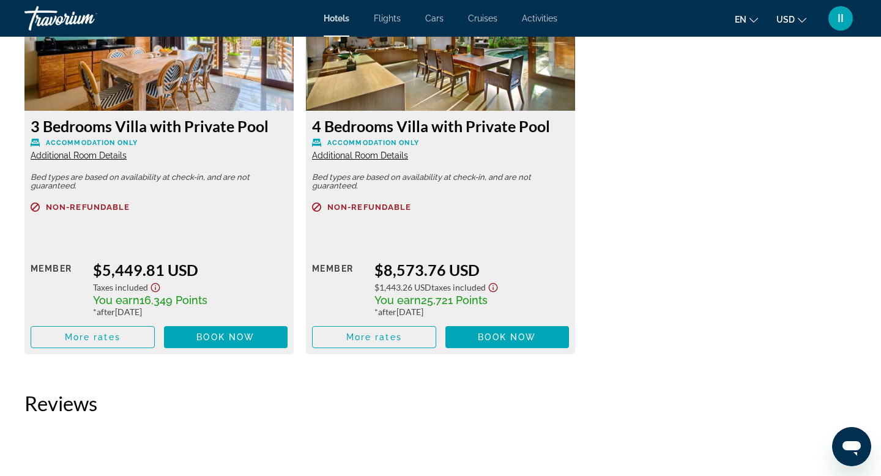
scroll to position [2203, 0]
